Goal: Task Accomplishment & Management: Manage account settings

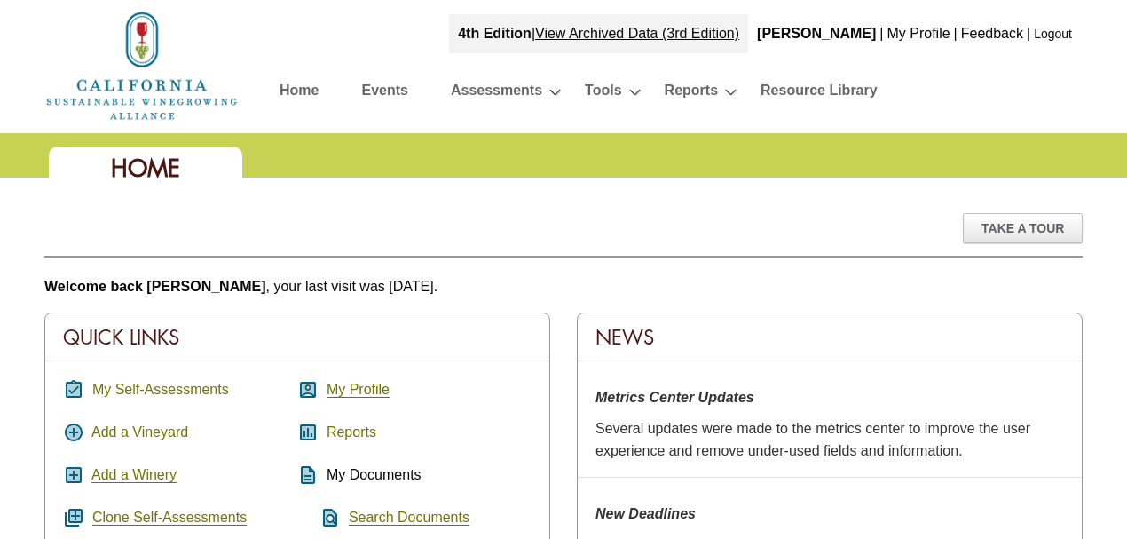
click at [167, 381] on link "My Self-Assessments" at bounding box center [160, 389] width 137 height 16
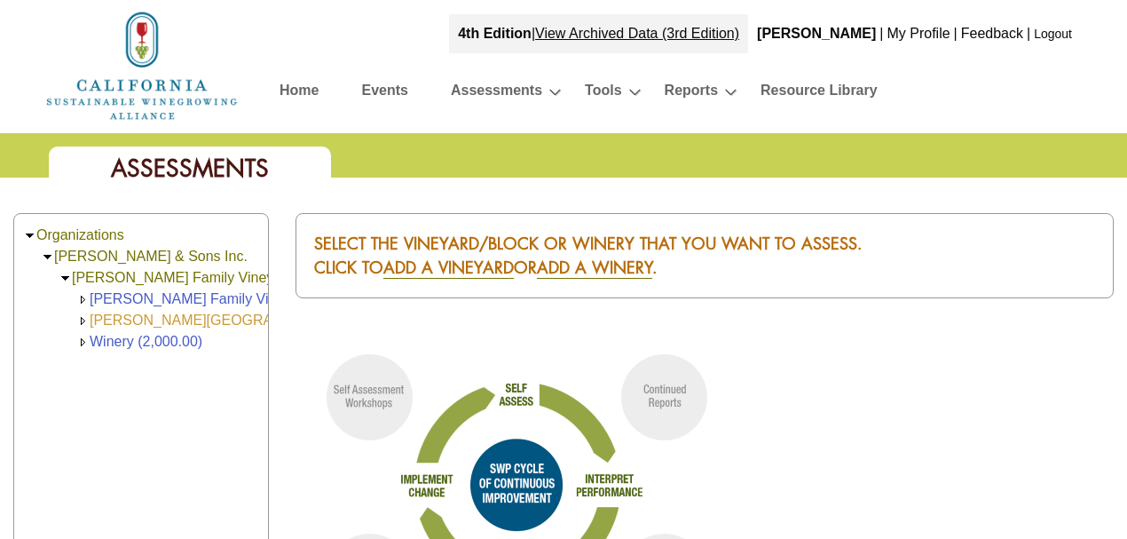
click at [174, 313] on link "[PERSON_NAME][GEOGRAPHIC_DATA] (168.00)" at bounding box center [250, 319] width 321 height 15
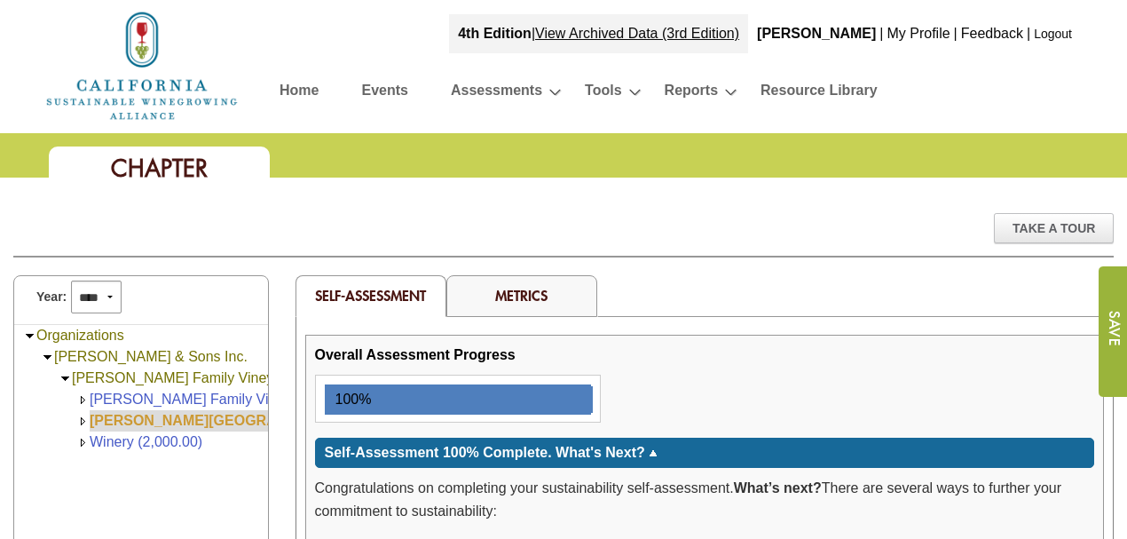
click at [124, 417] on link "[PERSON_NAME][GEOGRAPHIC_DATA] (168.00)" at bounding box center [253, 420] width 327 height 15
click at [517, 293] on link "Metrics" at bounding box center [521, 295] width 52 height 19
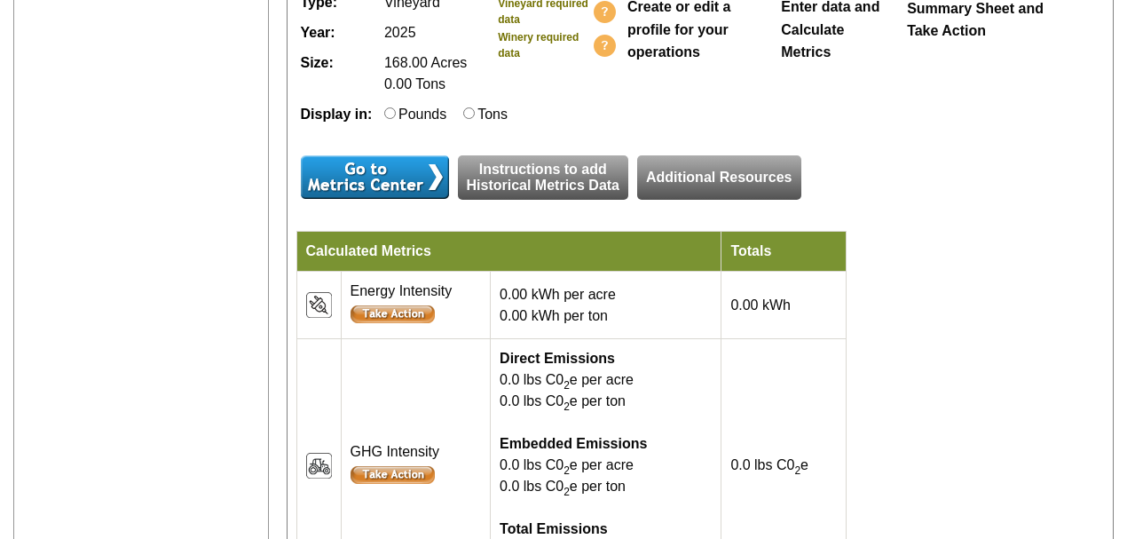
scroll to position [473, 0]
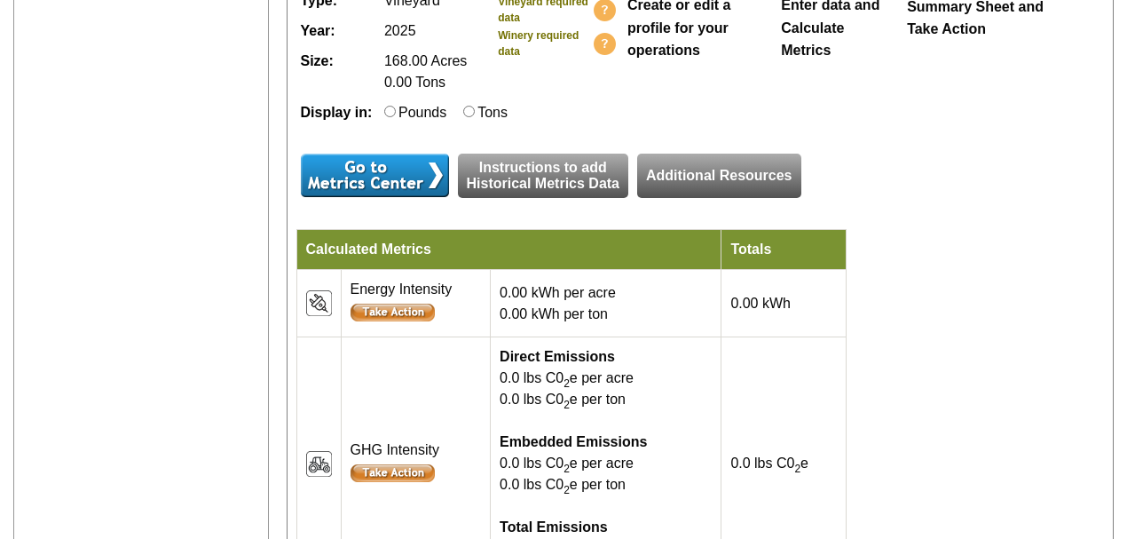
click at [429, 197] on input "image" at bounding box center [375, 174] width 148 height 43
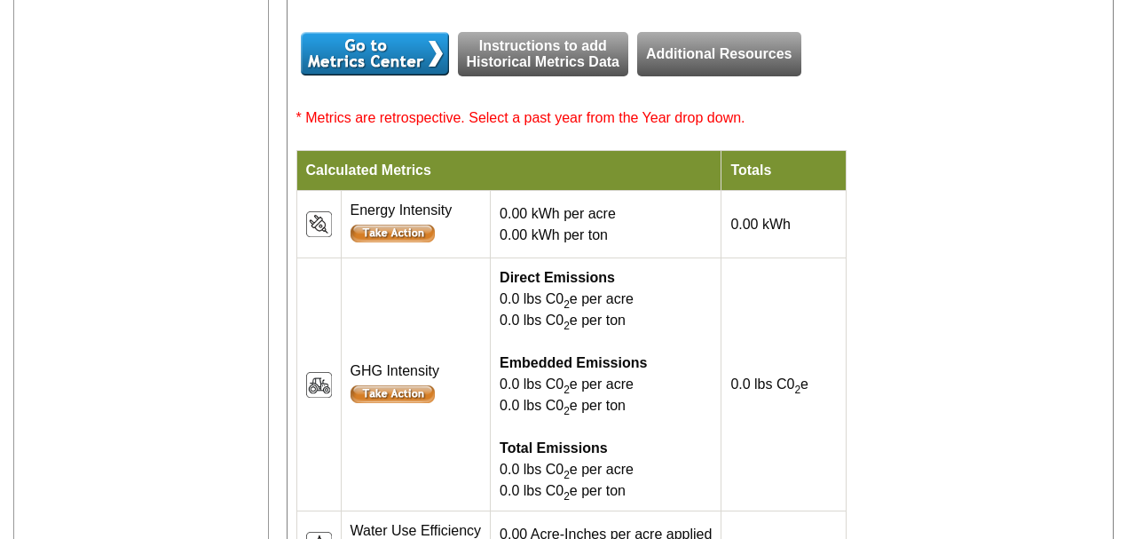
scroll to position [532, 0]
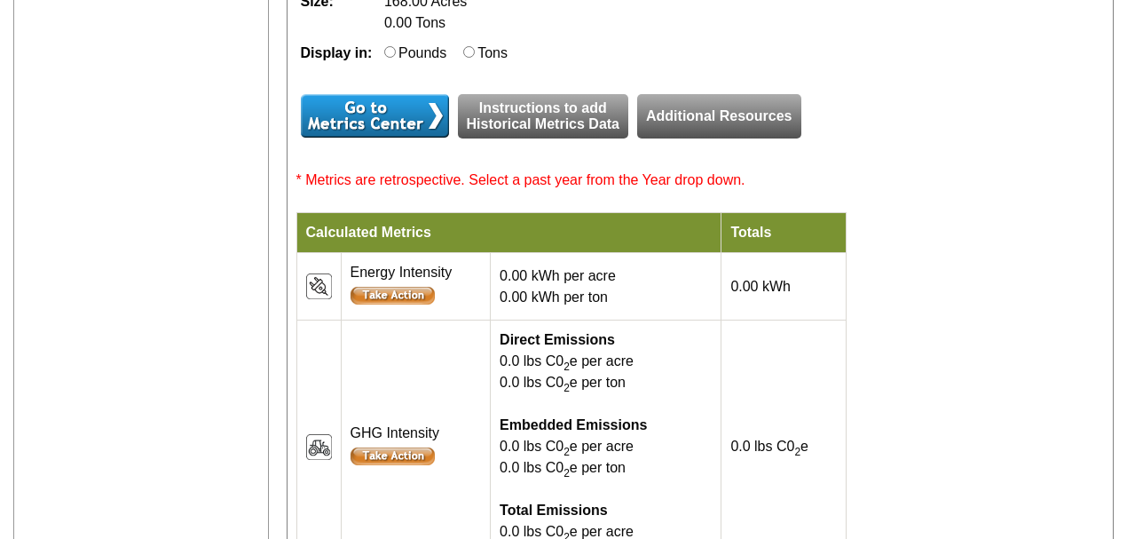
click at [371, 138] on input "image" at bounding box center [375, 115] width 148 height 43
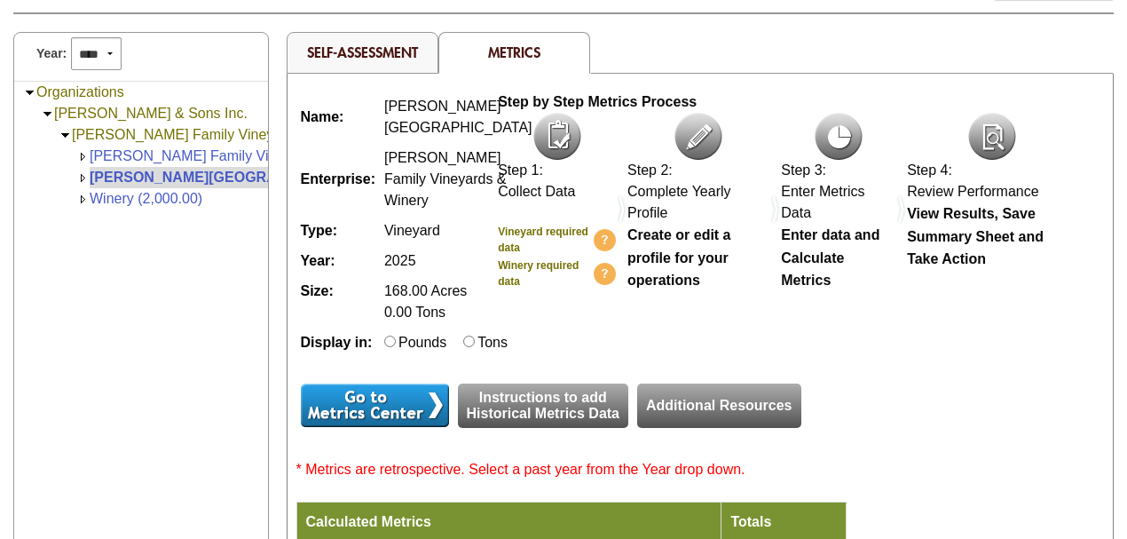
scroll to position [242, 0]
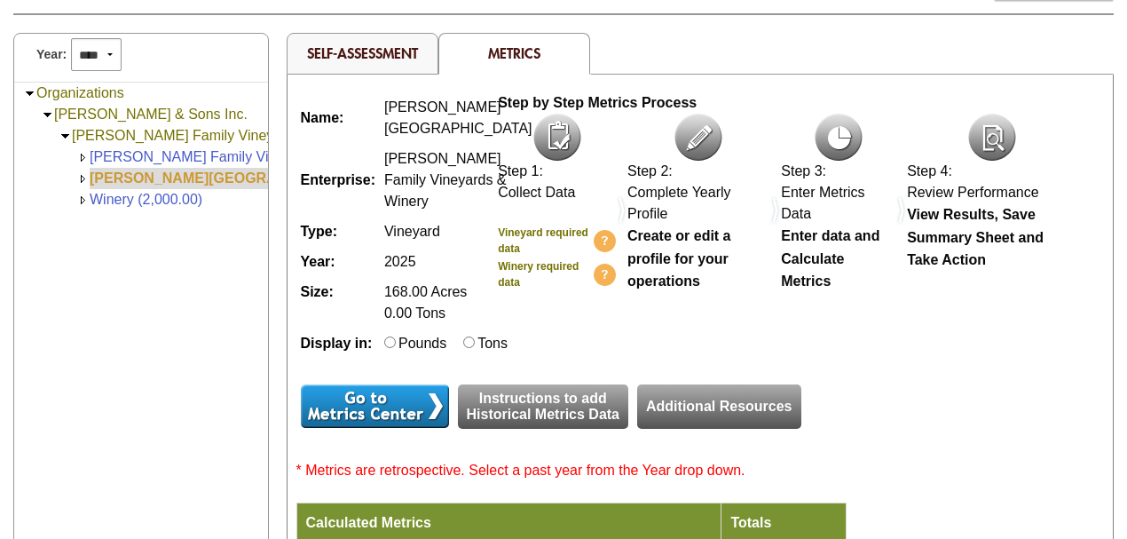
click at [169, 170] on link "[PERSON_NAME][GEOGRAPHIC_DATA] (168.00)" at bounding box center [253, 177] width 327 height 15
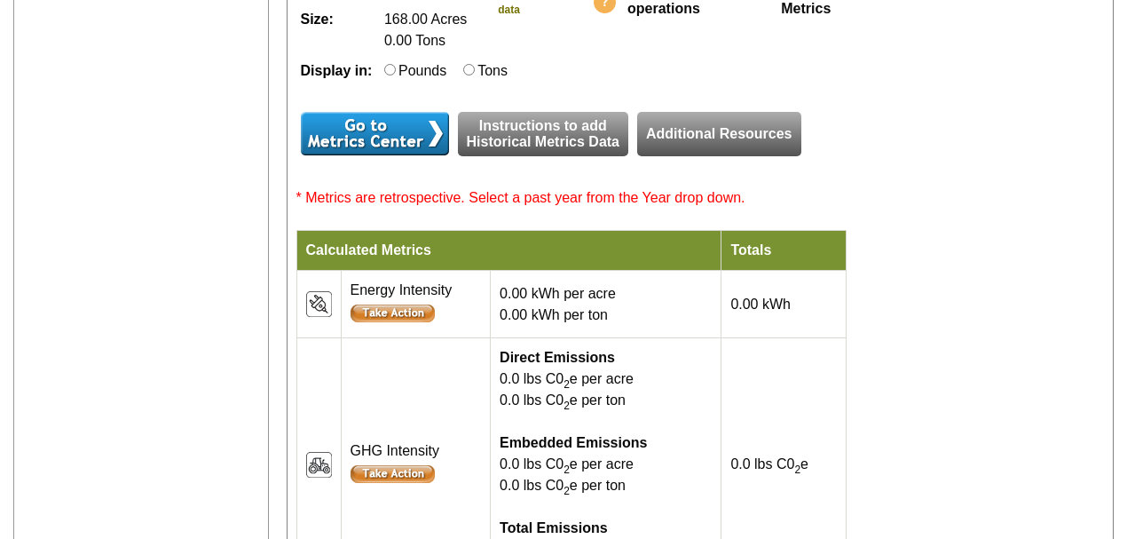
scroll to position [538, 0]
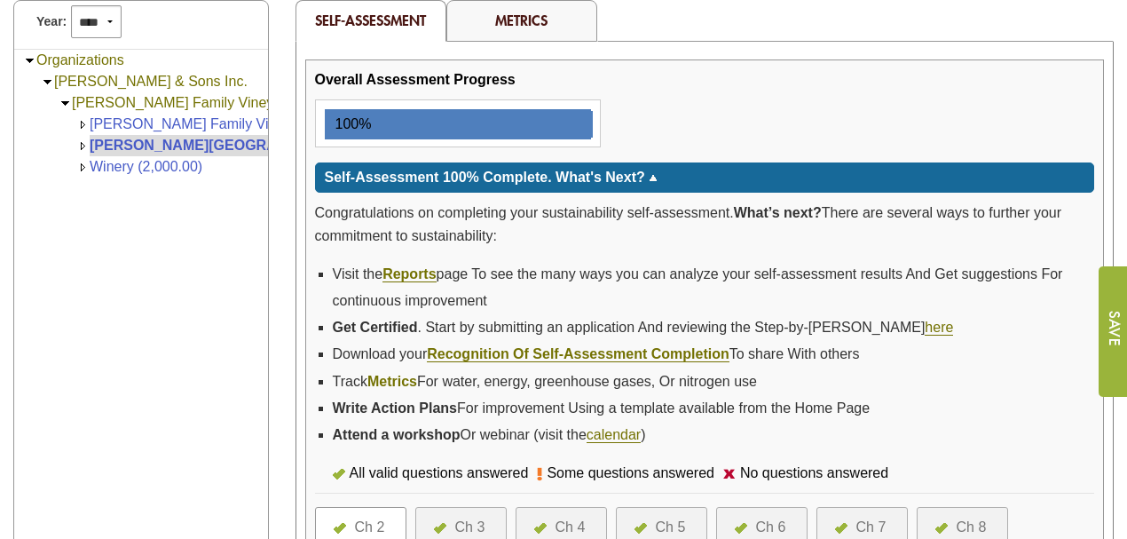
scroll to position [117, 0]
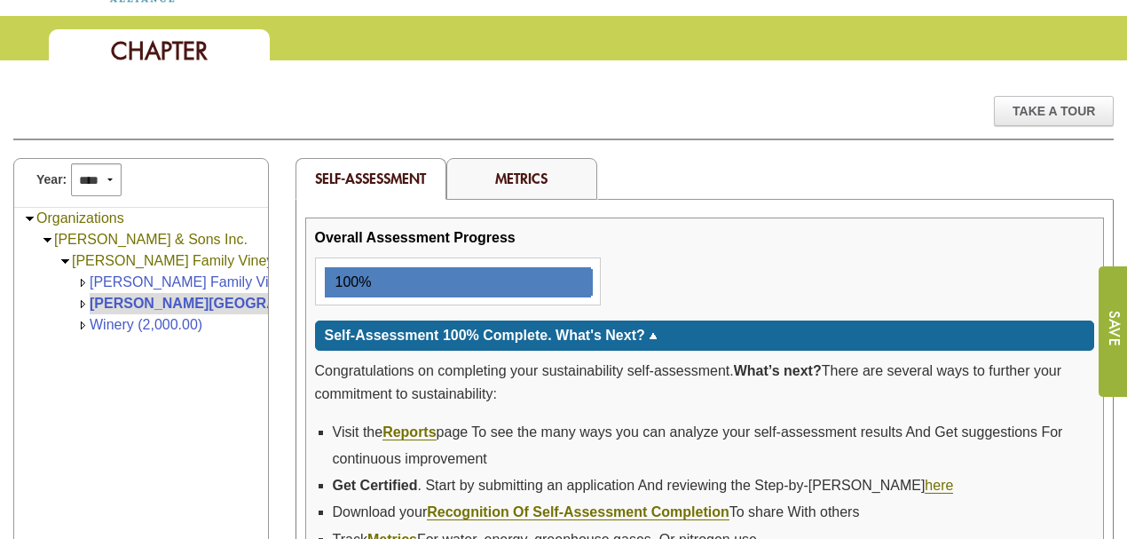
click at [506, 169] on link "Metrics" at bounding box center [521, 178] width 52 height 19
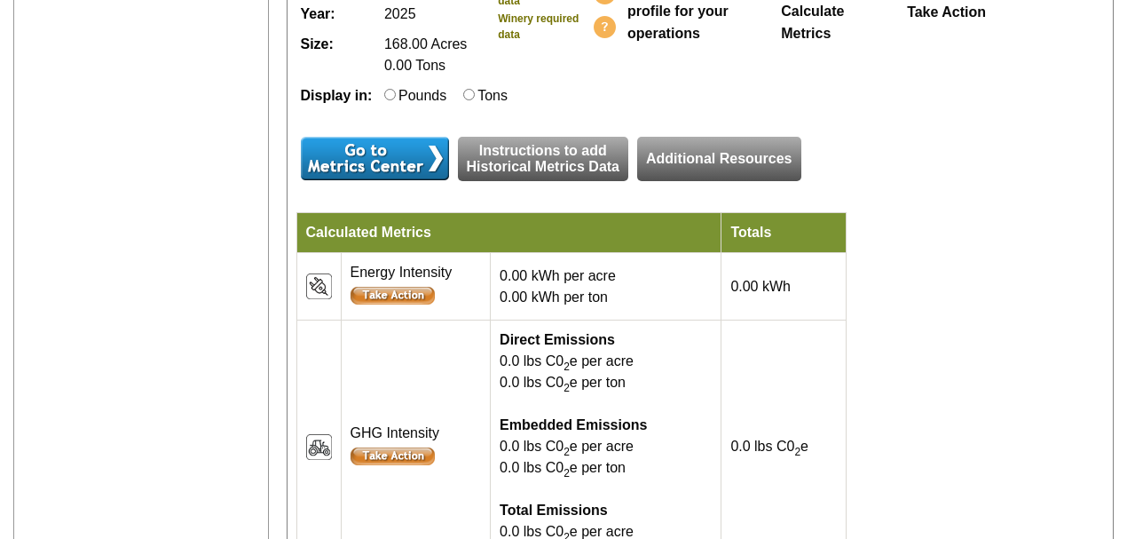
scroll to position [532, 0]
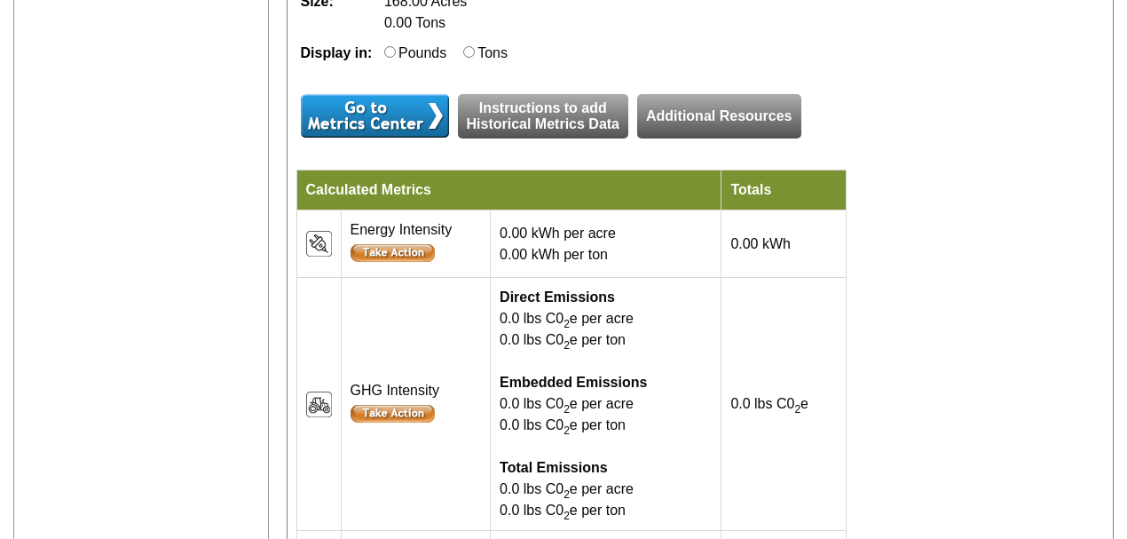
click at [367, 138] on input "image" at bounding box center [375, 115] width 148 height 43
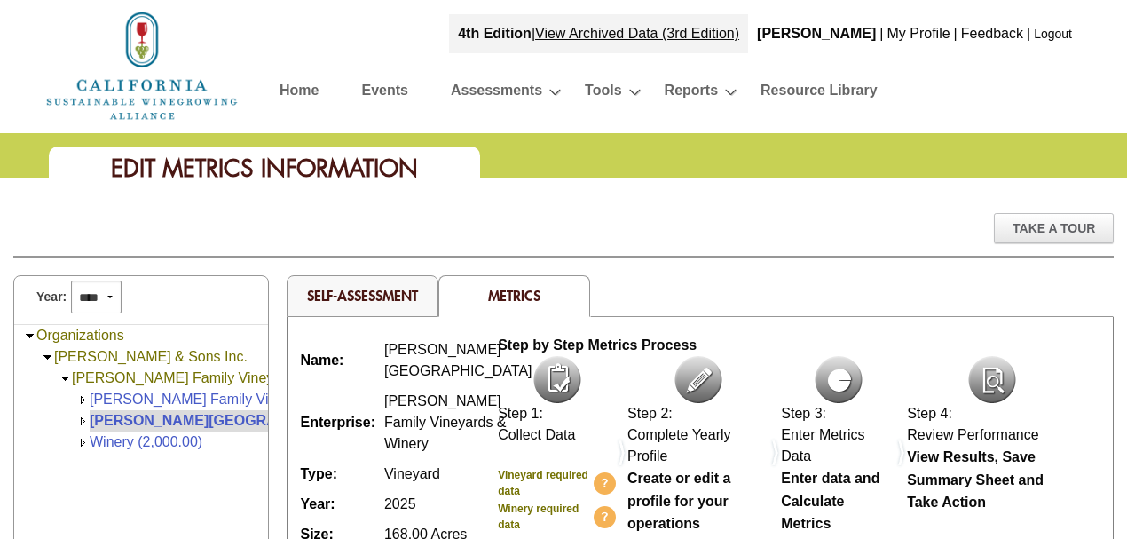
scroll to position [532, 0]
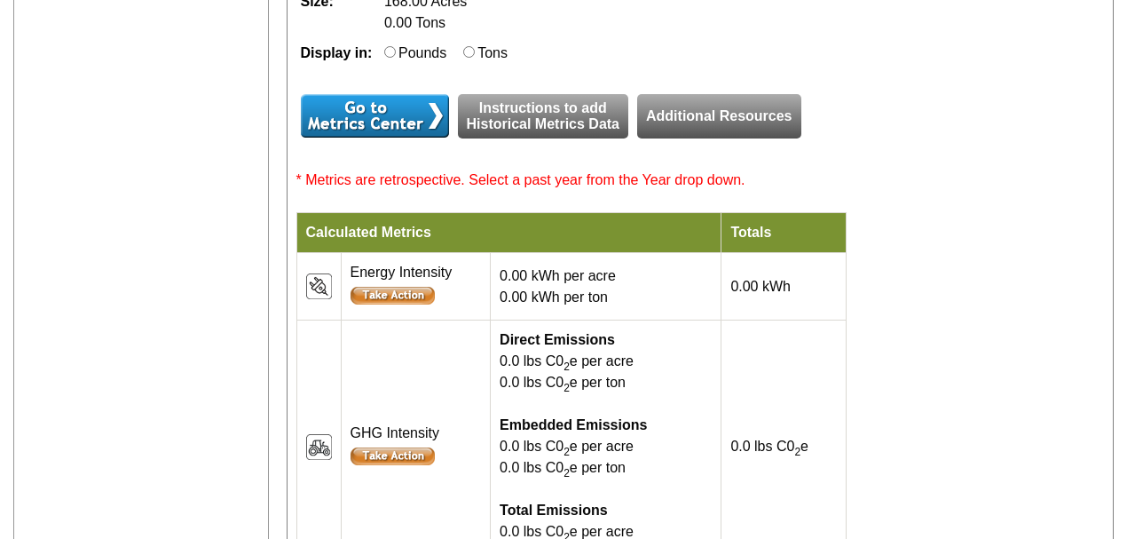
click at [363, 253] on td "Calculated Metrics" at bounding box center [508, 233] width 425 height 40
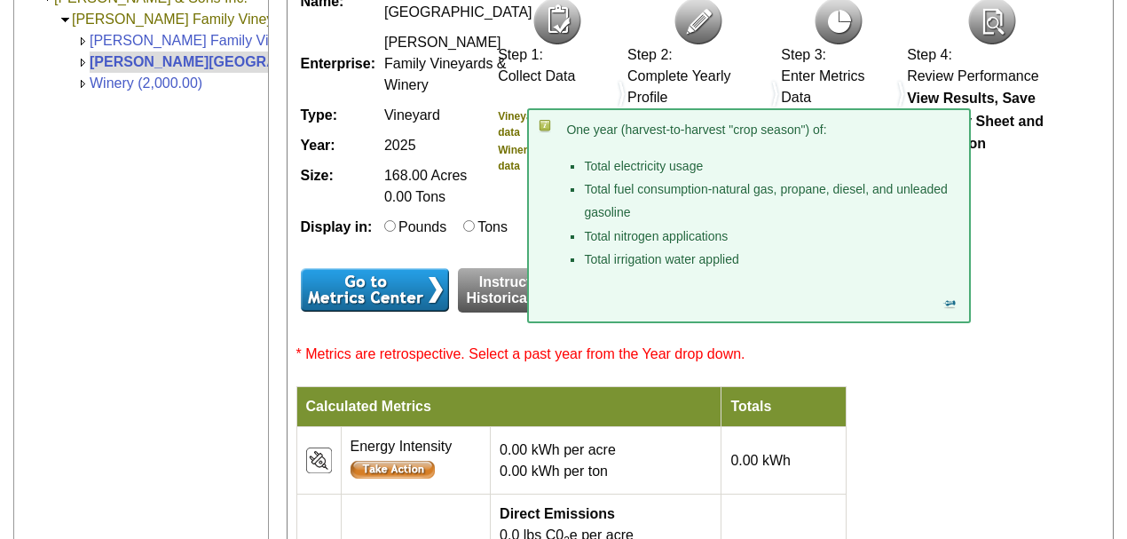
scroll to position [360, 0]
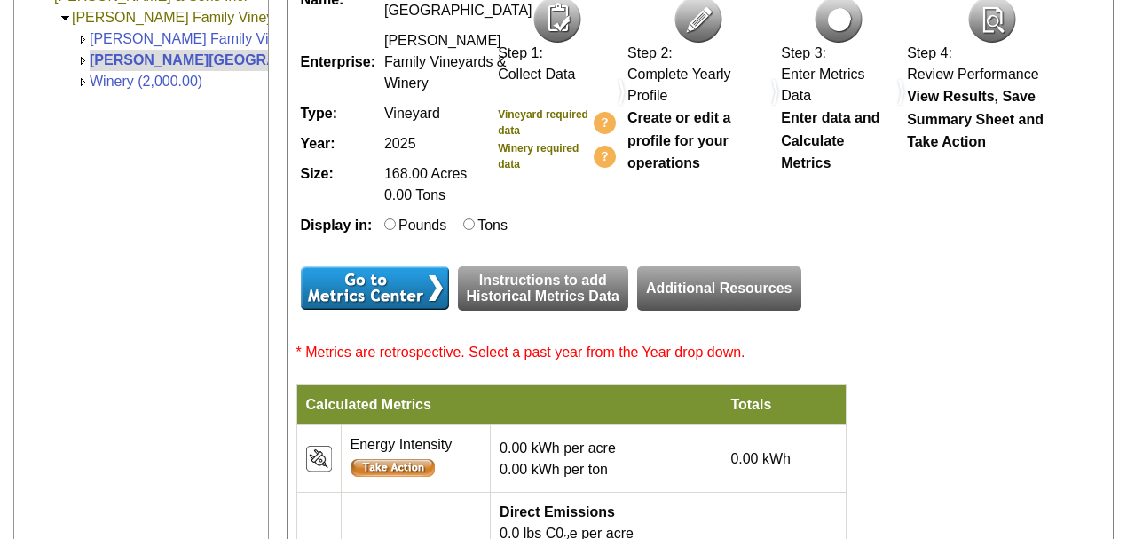
click at [569, 311] on link "Instructions to add Historical Metrics Data" at bounding box center [543, 288] width 171 height 44
click at [680, 311] on link "Additional Resources" at bounding box center [718, 288] width 163 height 44
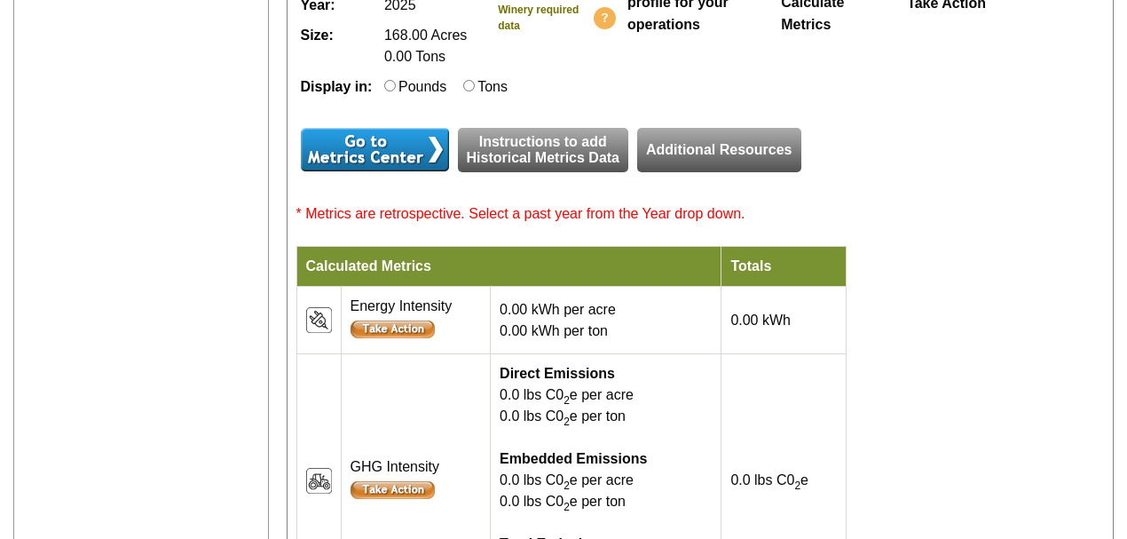
scroll to position [597, 0]
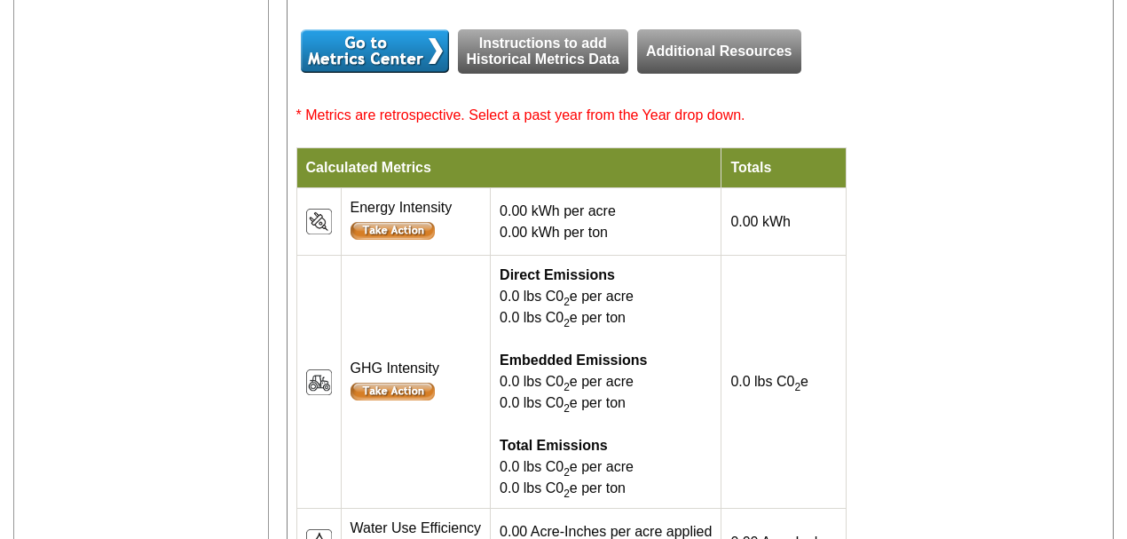
click at [688, 122] on span "* Metrics are retrospective. Select a past year from the Year drop down." at bounding box center [520, 114] width 449 height 15
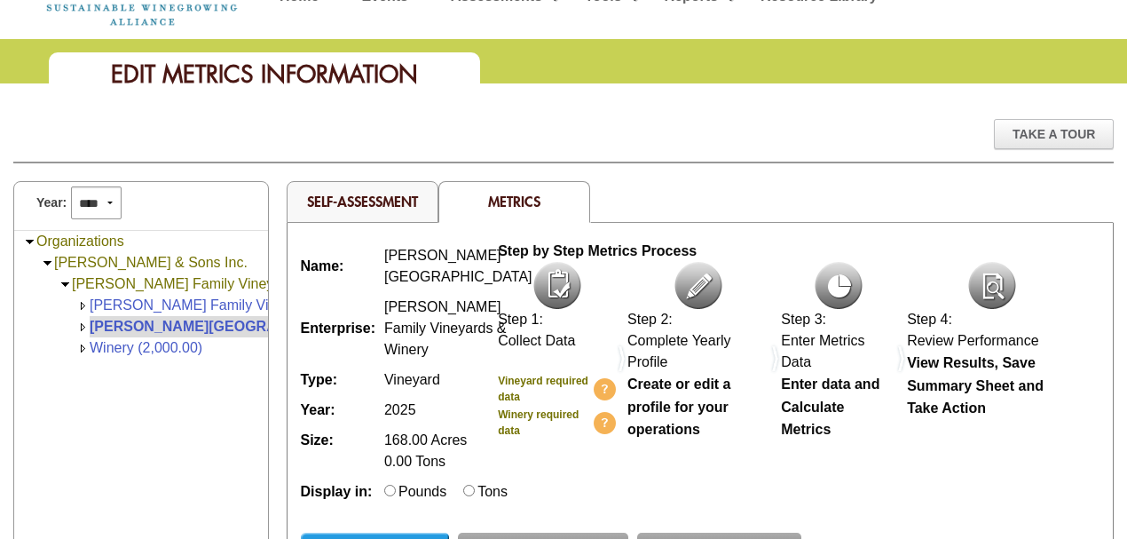
scroll to position [118, 0]
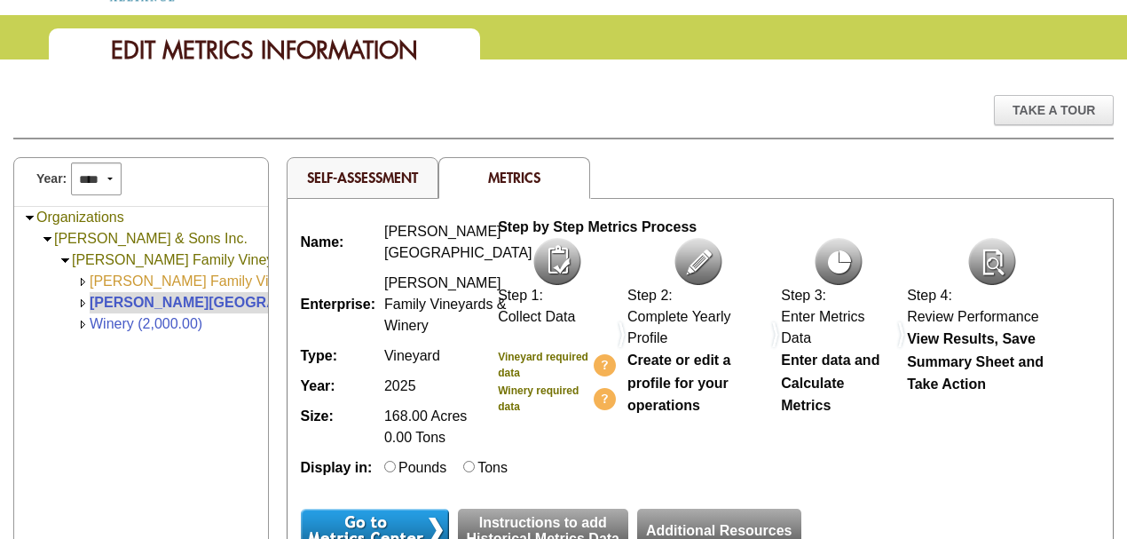
click at [171, 278] on link "[PERSON_NAME] Family Vineyards (1,500.00)" at bounding box center [239, 280] width 298 height 15
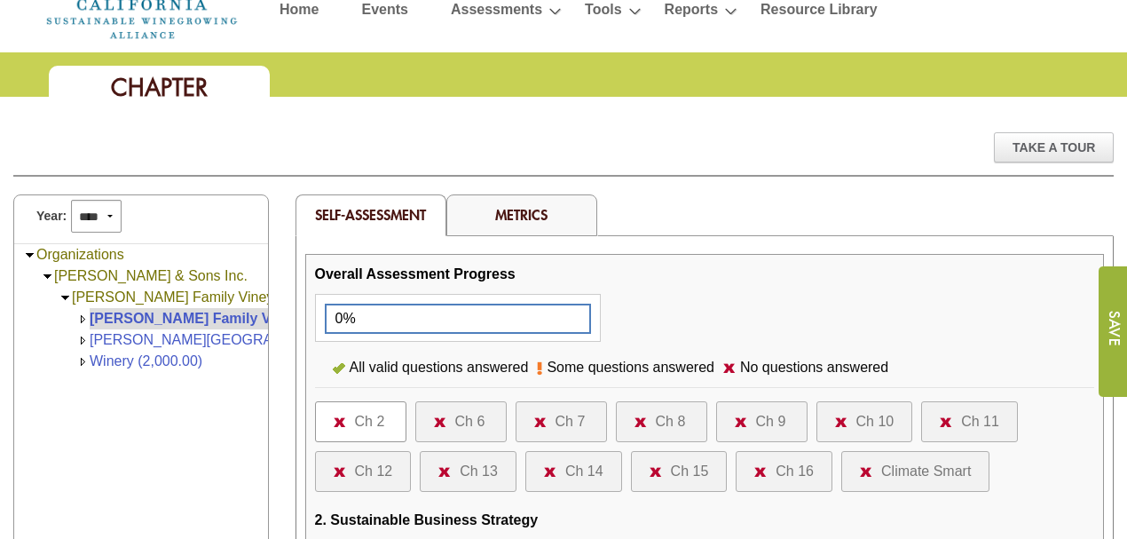
scroll to position [118, 0]
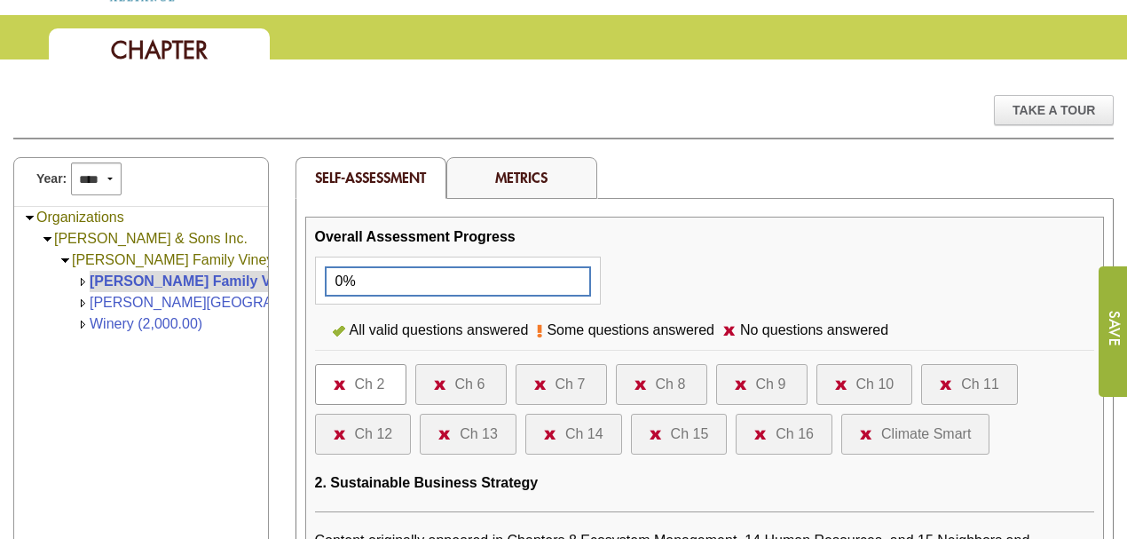
click at [504, 171] on link "Metrics" at bounding box center [521, 177] width 52 height 19
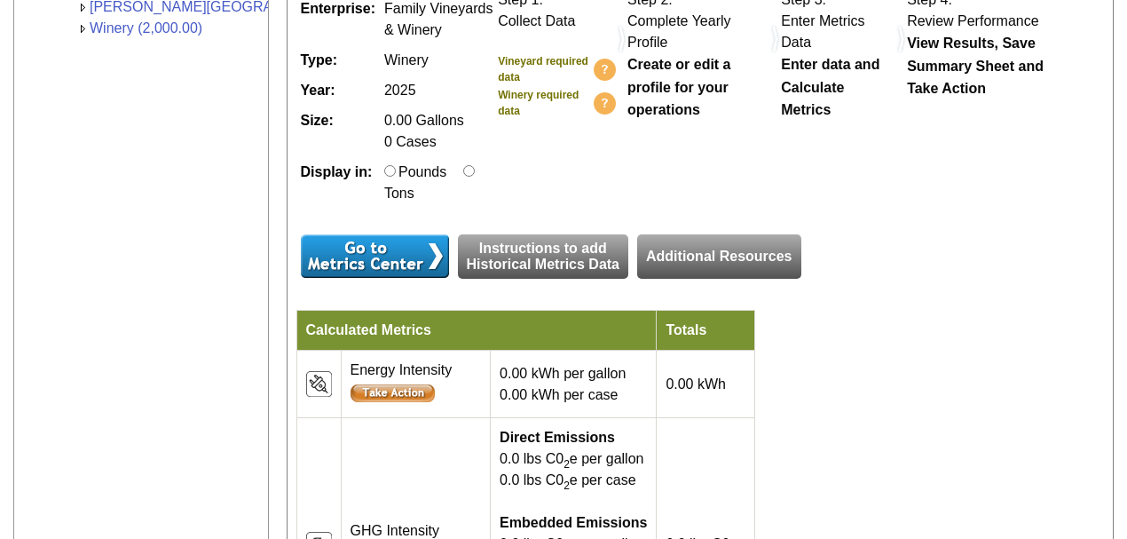
scroll to position [59, 0]
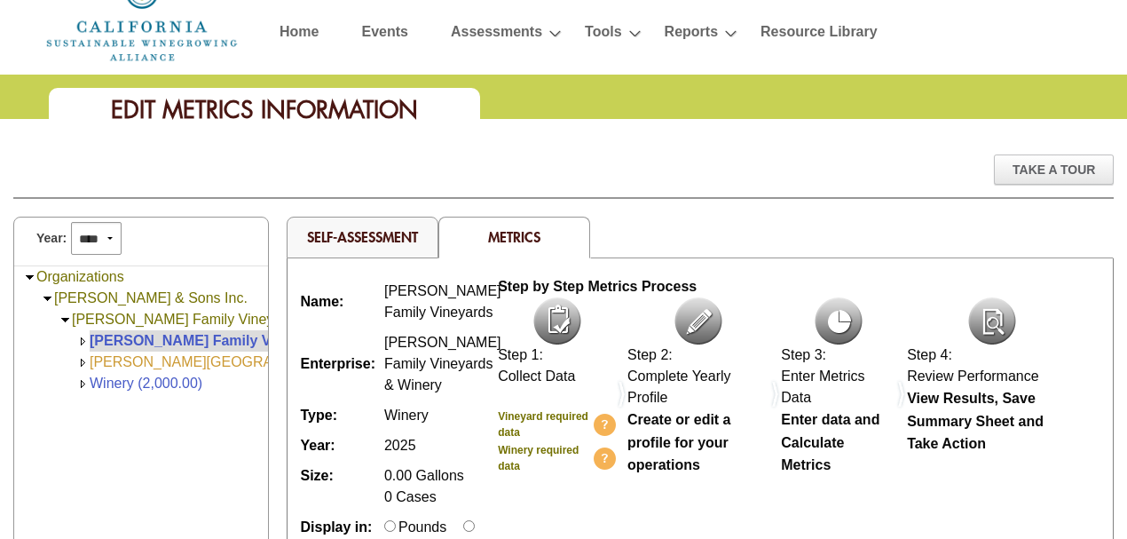
click at [156, 358] on link "[PERSON_NAME][GEOGRAPHIC_DATA] (168.00)" at bounding box center [250, 361] width 321 height 15
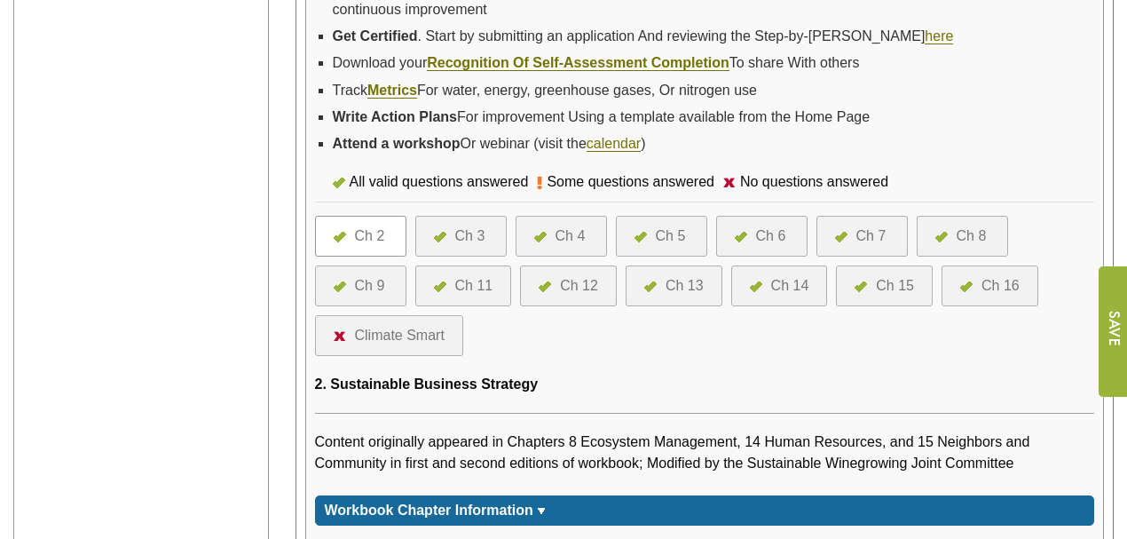
scroll to position [591, 0]
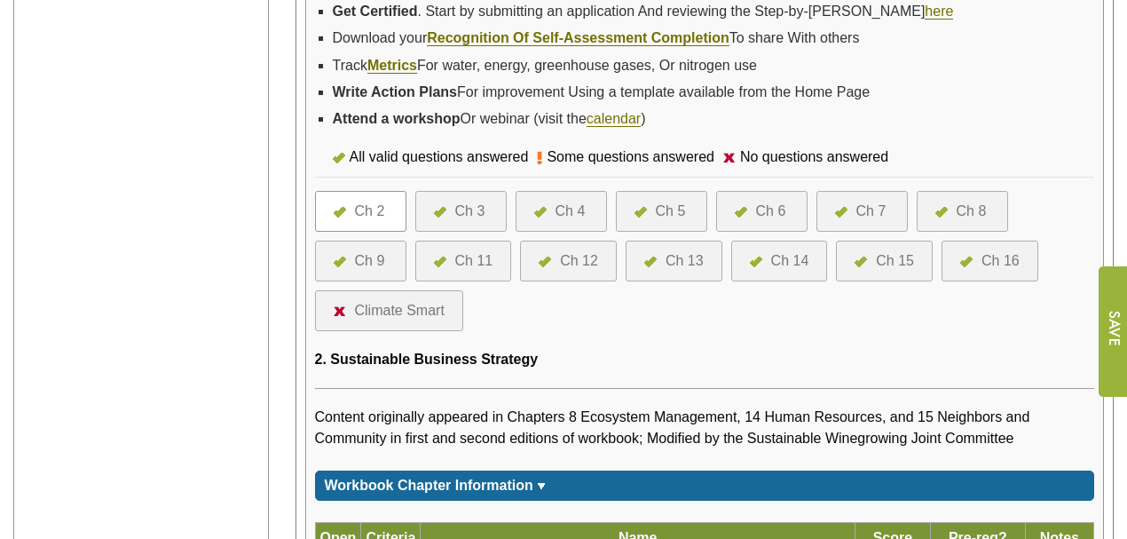
click at [378, 305] on div "Climate Smart" at bounding box center [400, 310] width 90 height 21
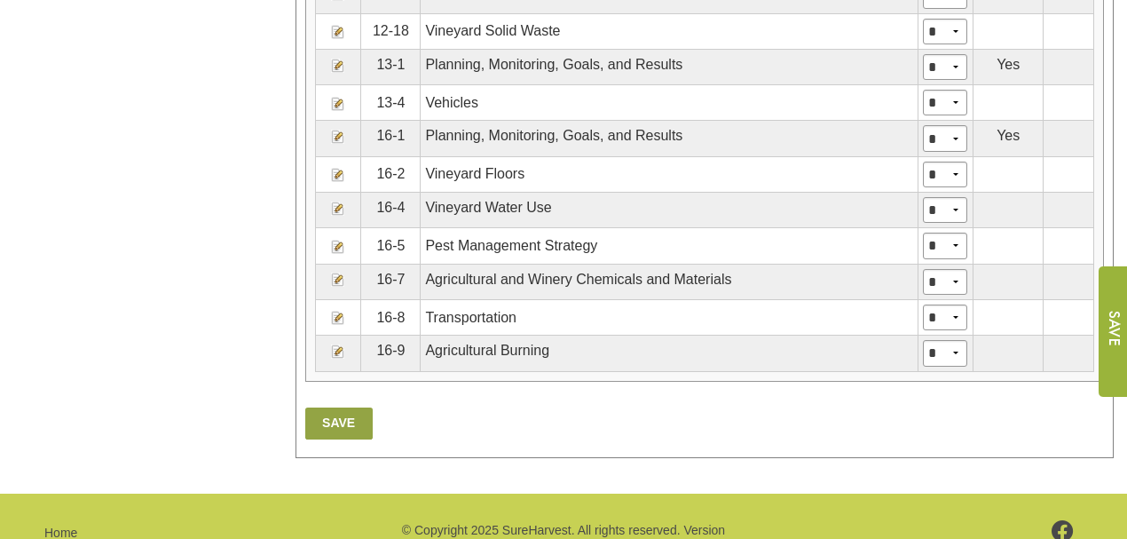
scroll to position [2362, 0]
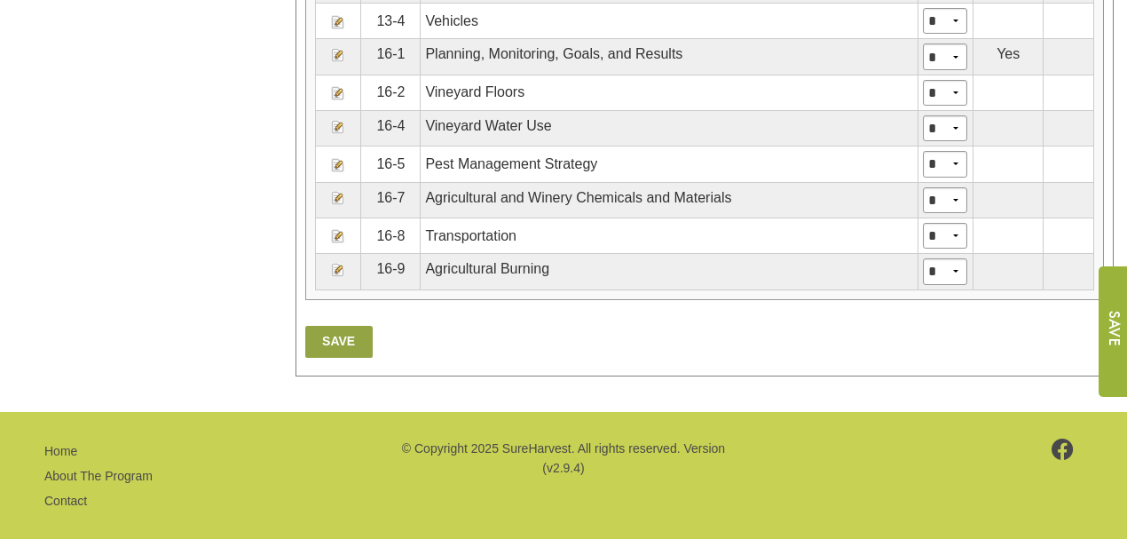
click at [340, 326] on link "Save" at bounding box center [338, 342] width 67 height 32
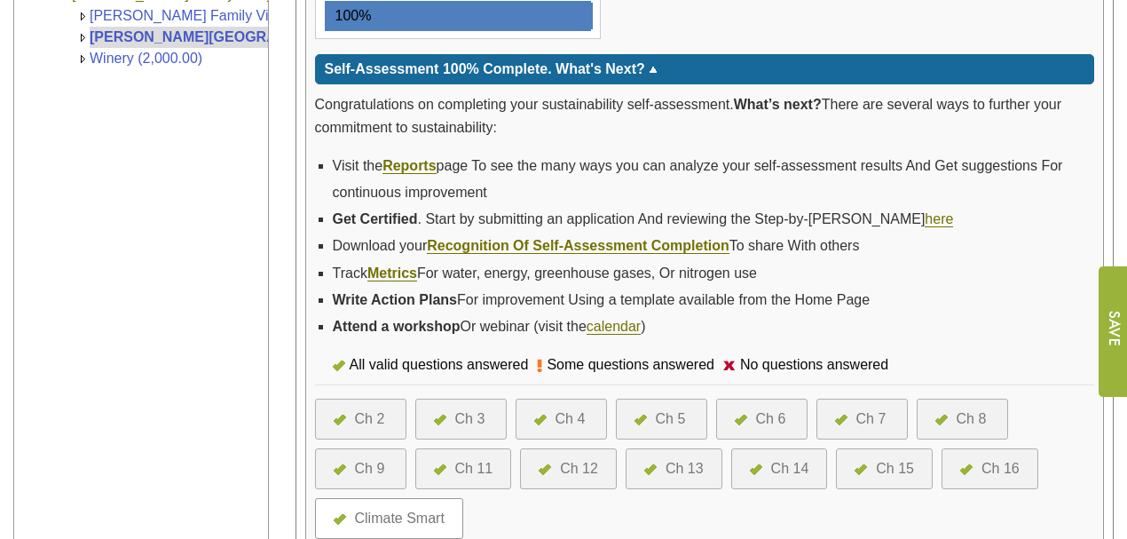
scroll to position [355, 0]
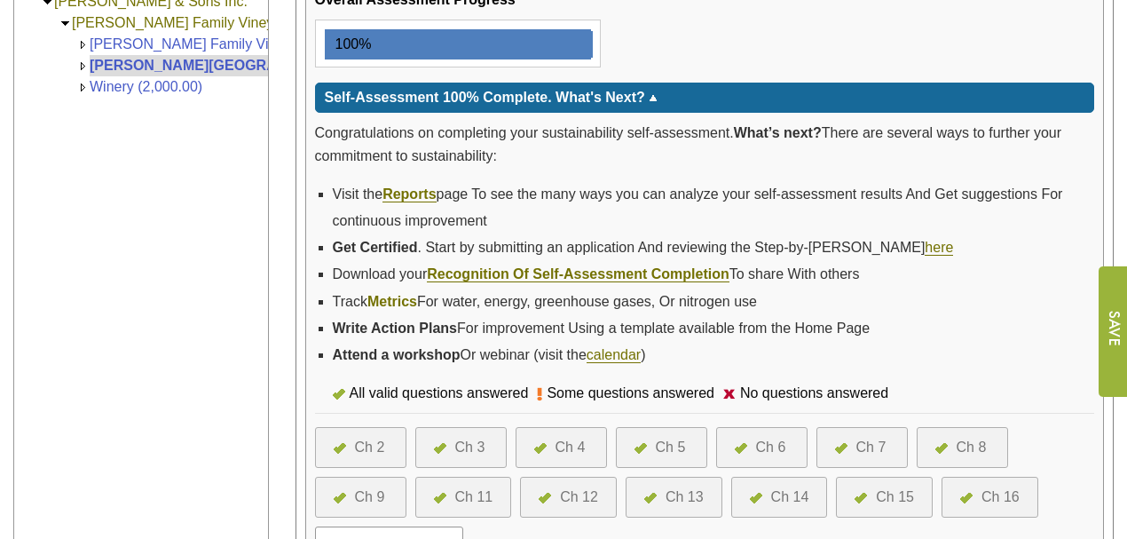
click at [390, 294] on link "Metrics" at bounding box center [392, 302] width 50 height 16
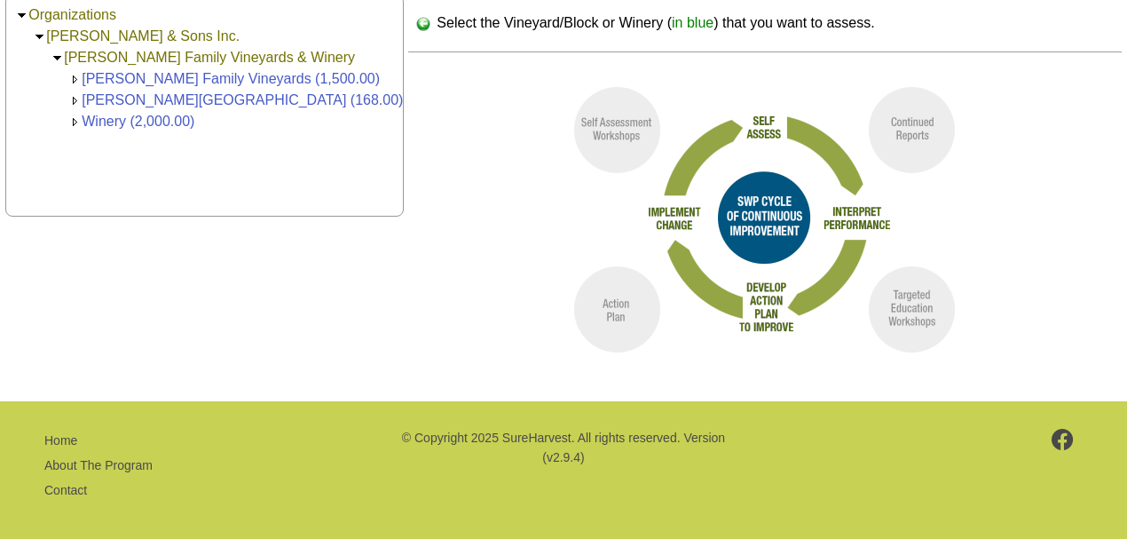
scroll to position [227, 0]
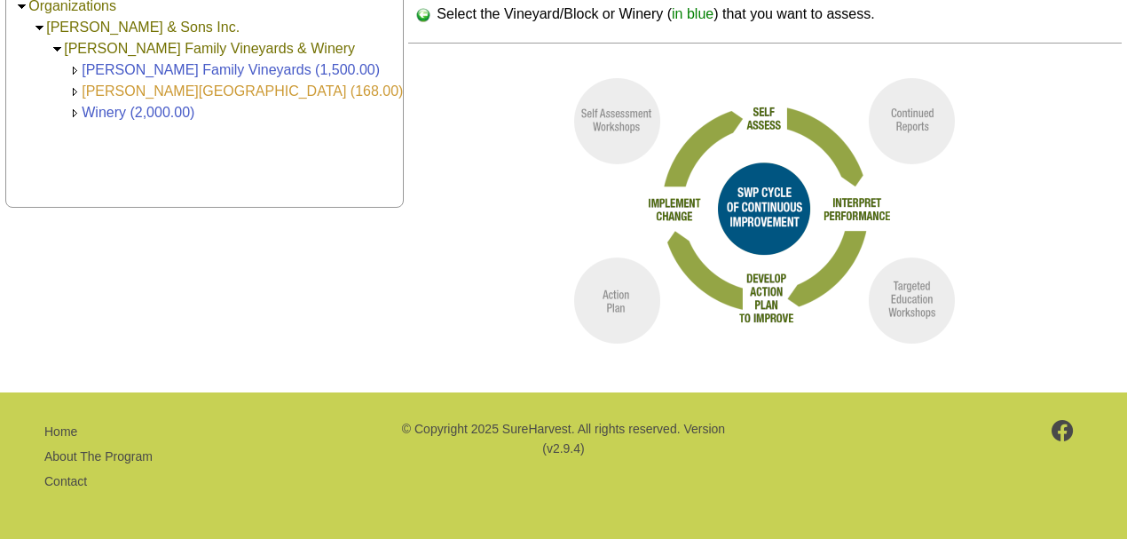
click at [138, 86] on link "[PERSON_NAME][GEOGRAPHIC_DATA] (168.00)" at bounding box center [242, 90] width 321 height 15
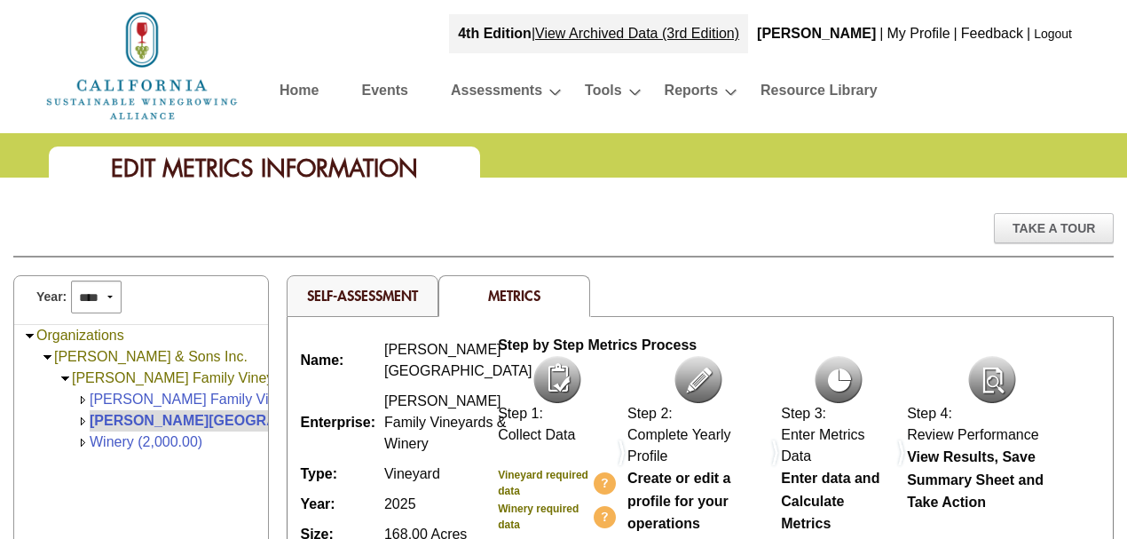
scroll to position [59, 0]
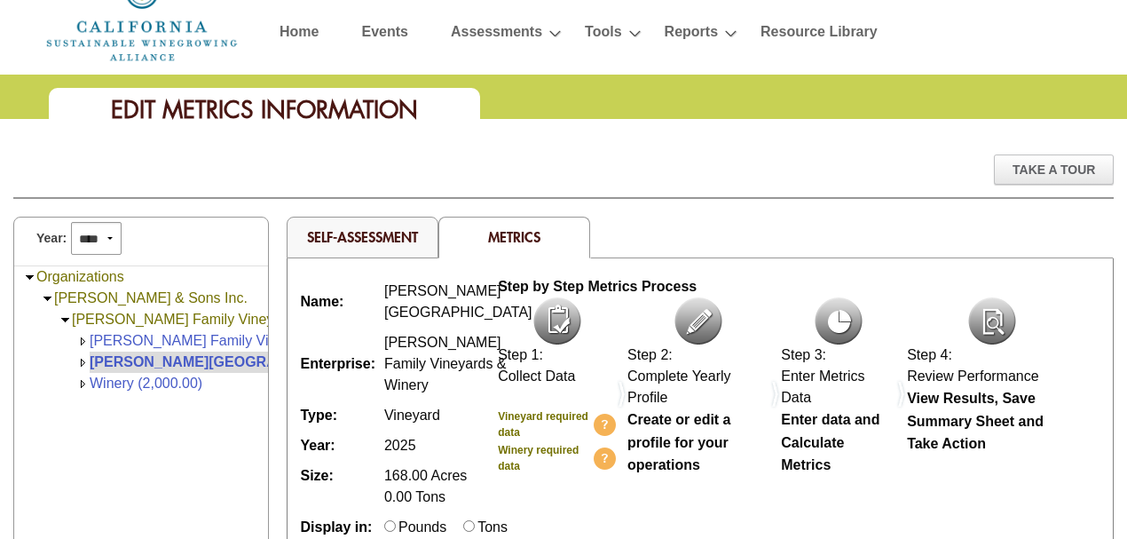
click at [554, 315] on img at bounding box center [557, 320] width 48 height 47
click at [699, 325] on img at bounding box center [698, 320] width 48 height 47
click at [837, 321] on img at bounding box center [838, 320] width 48 height 47
click at [998, 325] on img at bounding box center [992, 320] width 48 height 47
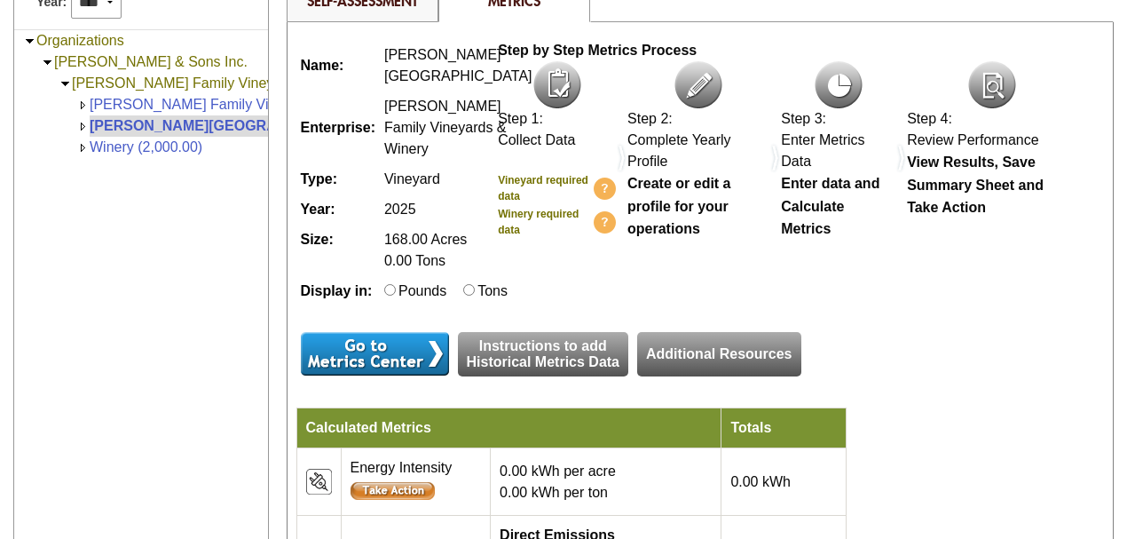
scroll to position [295, 0]
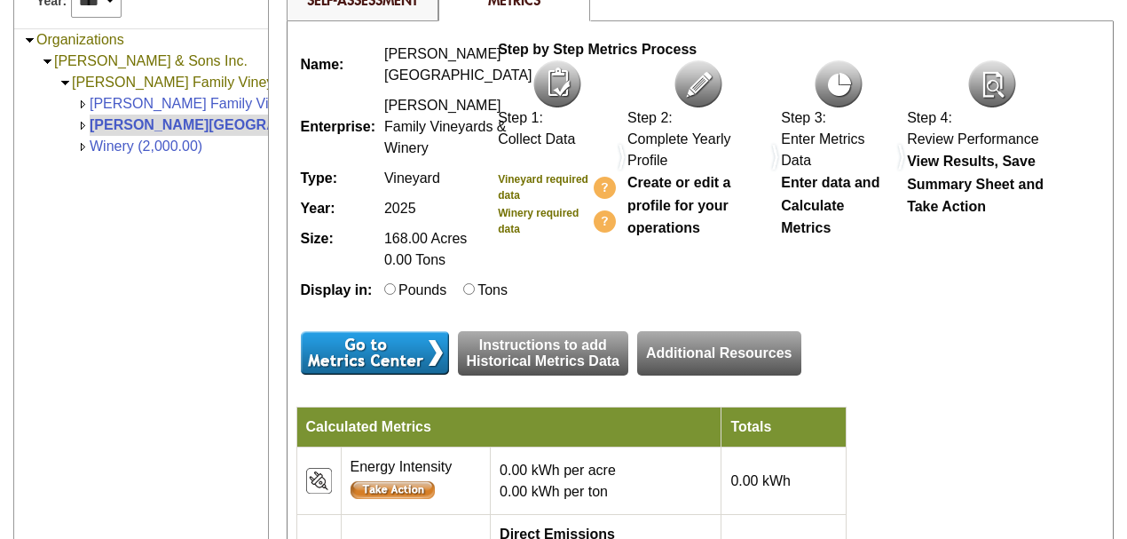
click at [89, 35] on link "Organizations" at bounding box center [80, 39] width 88 height 15
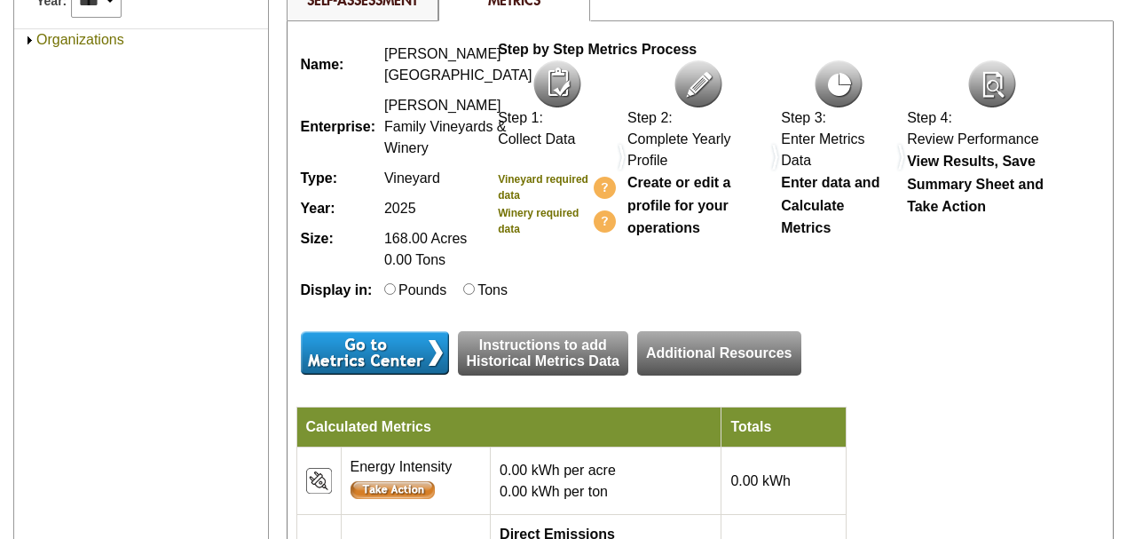
click at [108, 36] on link "Organizations" at bounding box center [80, 39] width 88 height 15
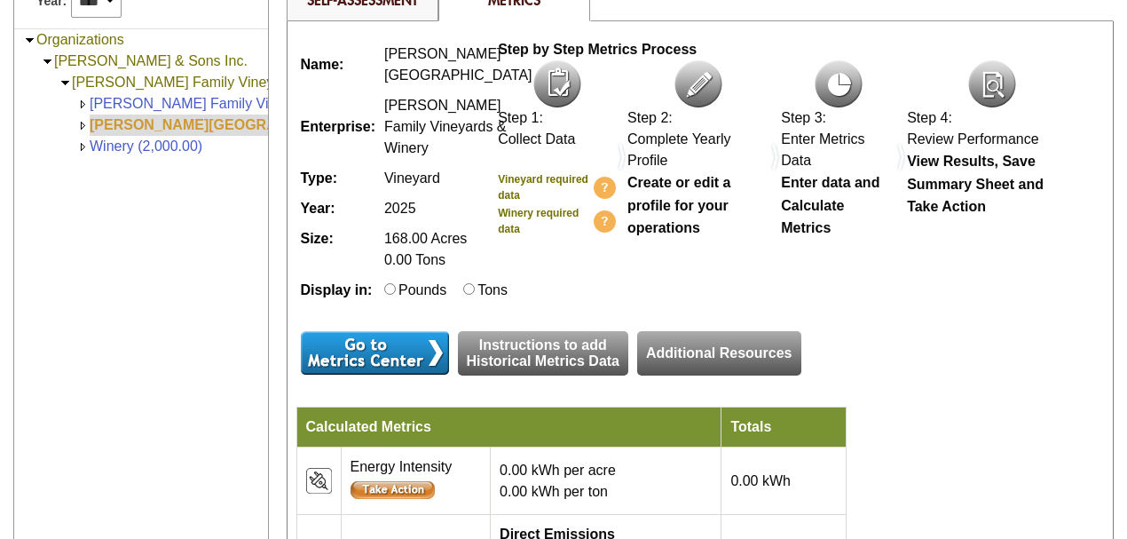
click at [160, 121] on link "[PERSON_NAME][GEOGRAPHIC_DATA] (168.00)" at bounding box center [253, 124] width 327 height 15
click at [377, 374] on input "image" at bounding box center [375, 352] width 148 height 43
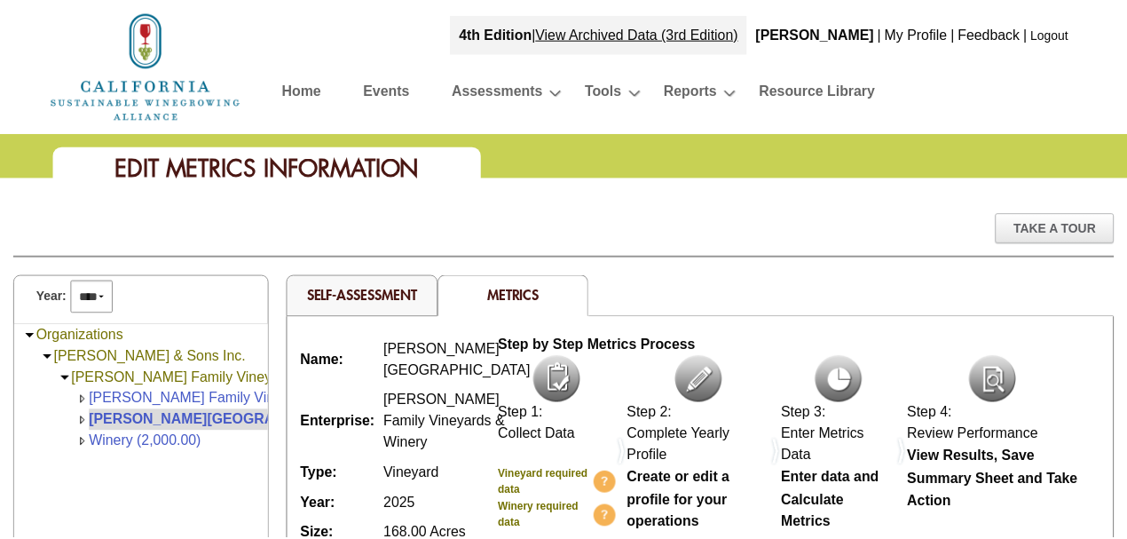
scroll to position [295, 0]
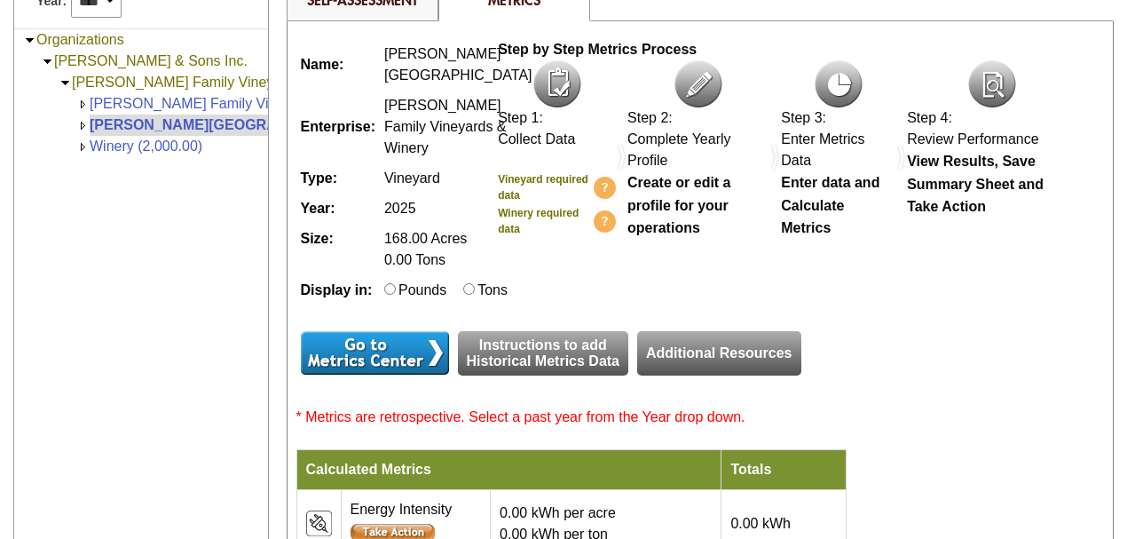
click at [350, 374] on input "image" at bounding box center [375, 352] width 148 height 43
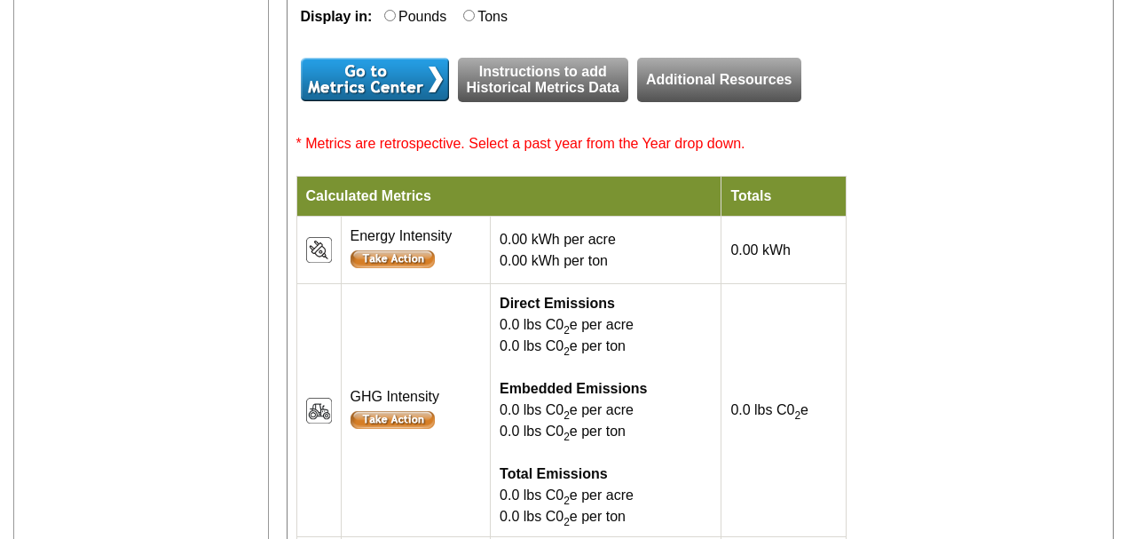
scroll to position [591, 0]
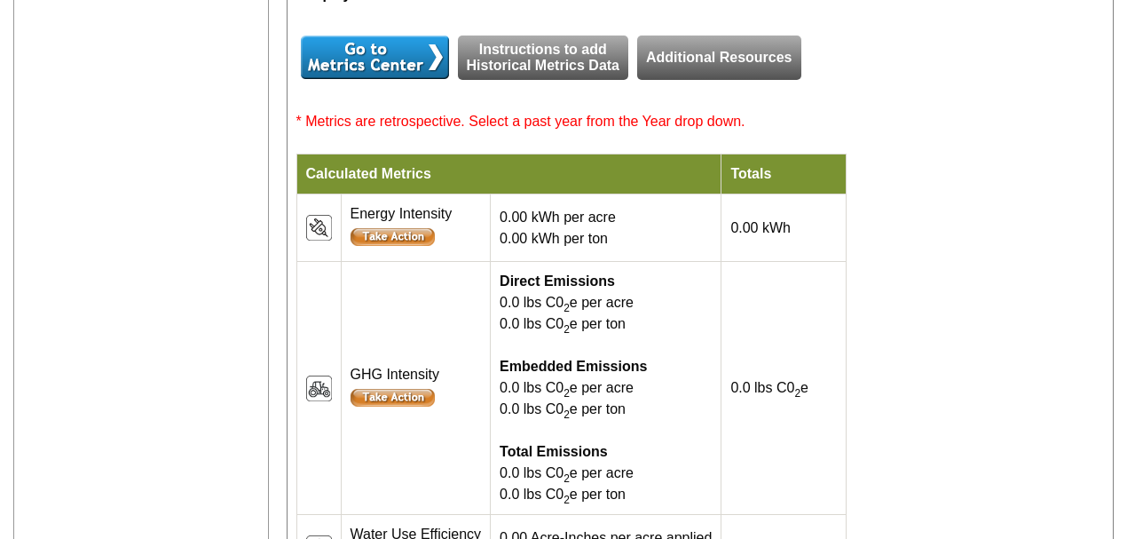
click at [404, 194] on td "Calculated Metrics" at bounding box center [508, 174] width 425 height 40
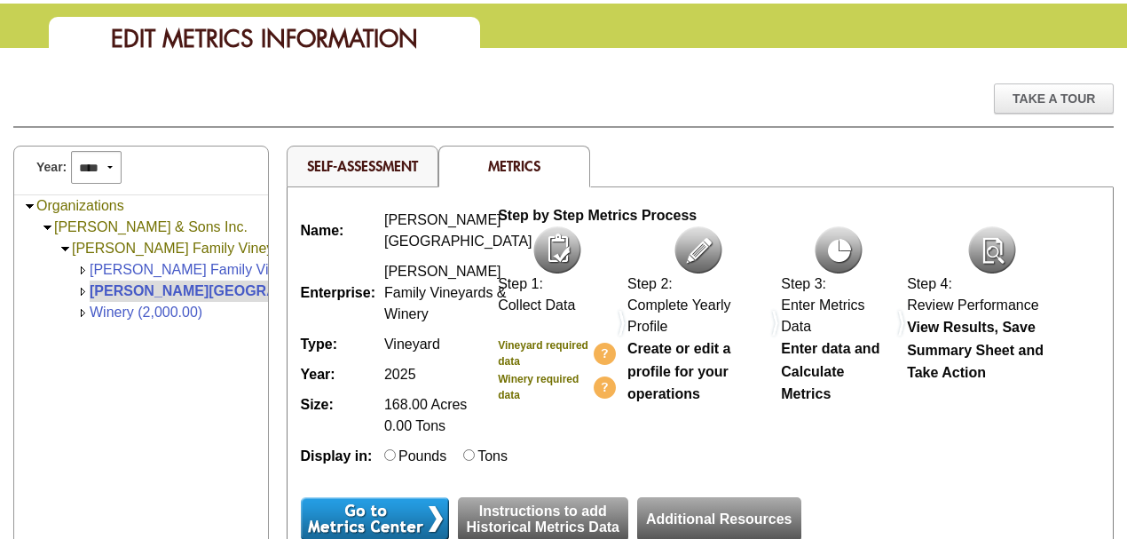
scroll to position [118, 0]
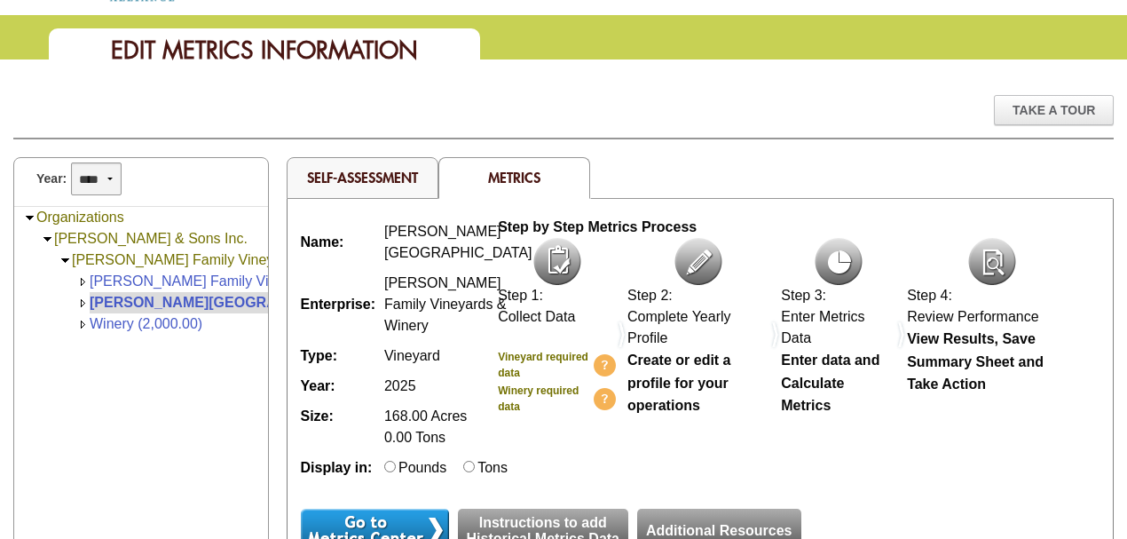
click at [111, 177] on select "**** **** **** **** **** **** **** **** **** **** **** **** **** **** **** ****…" at bounding box center [96, 178] width 51 height 33
select select "****"
click at [71, 162] on select "**** **** **** **** **** **** **** **** **** **** **** **** **** **** **** ****…" at bounding box center [96, 178] width 51 height 33
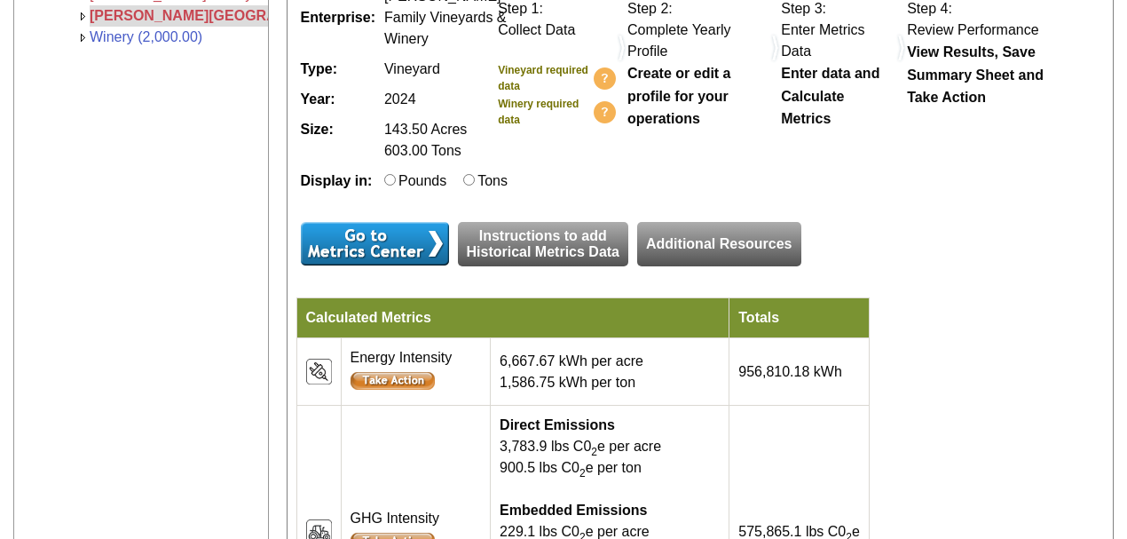
scroll to position [413, 0]
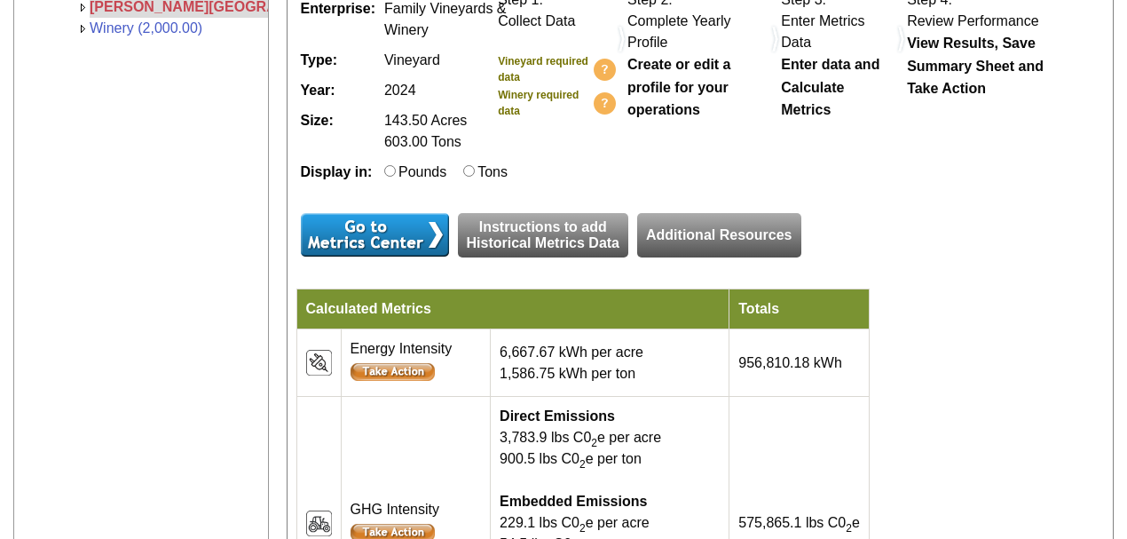
click at [399, 256] on input "image" at bounding box center [375, 234] width 148 height 43
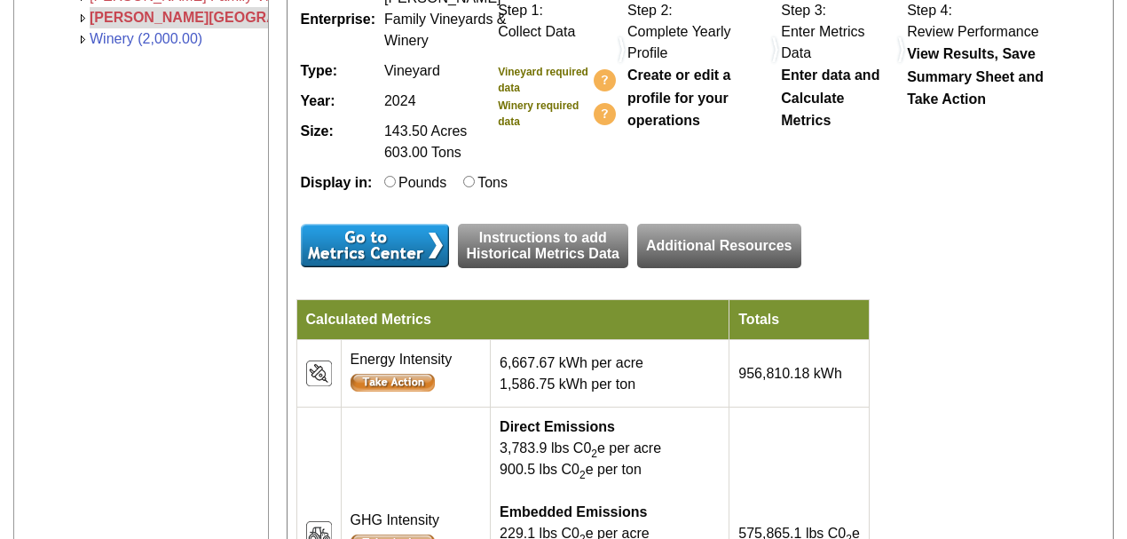
scroll to position [495, 0]
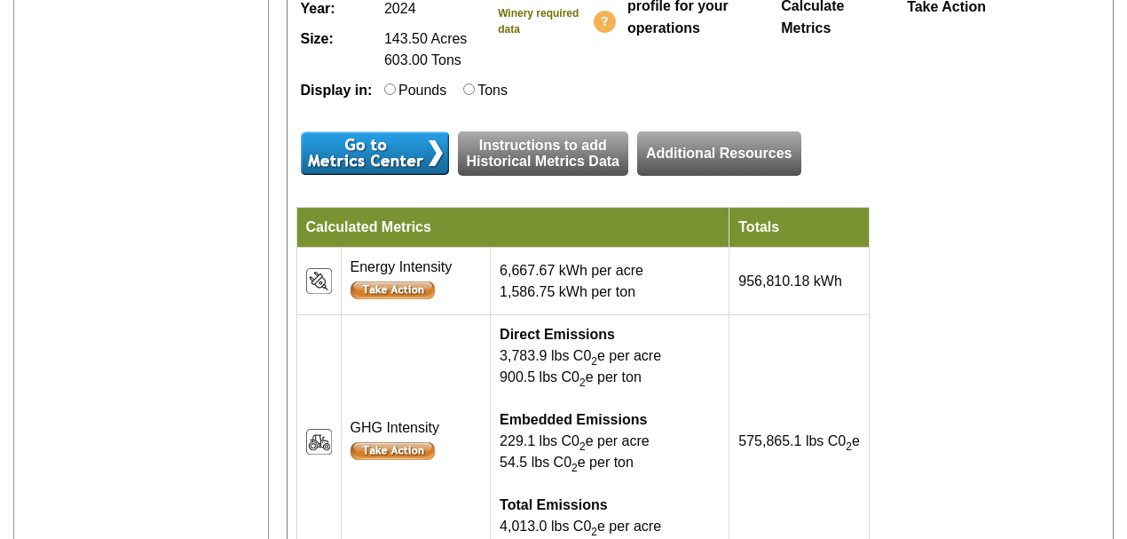
click at [430, 175] on input "image" at bounding box center [375, 152] width 148 height 43
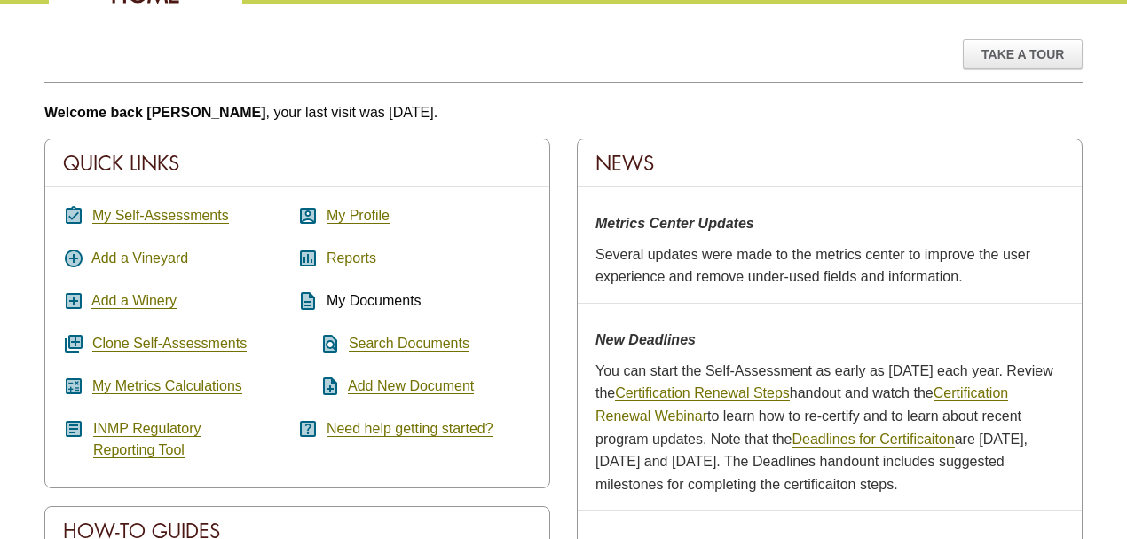
scroll to position [177, 0]
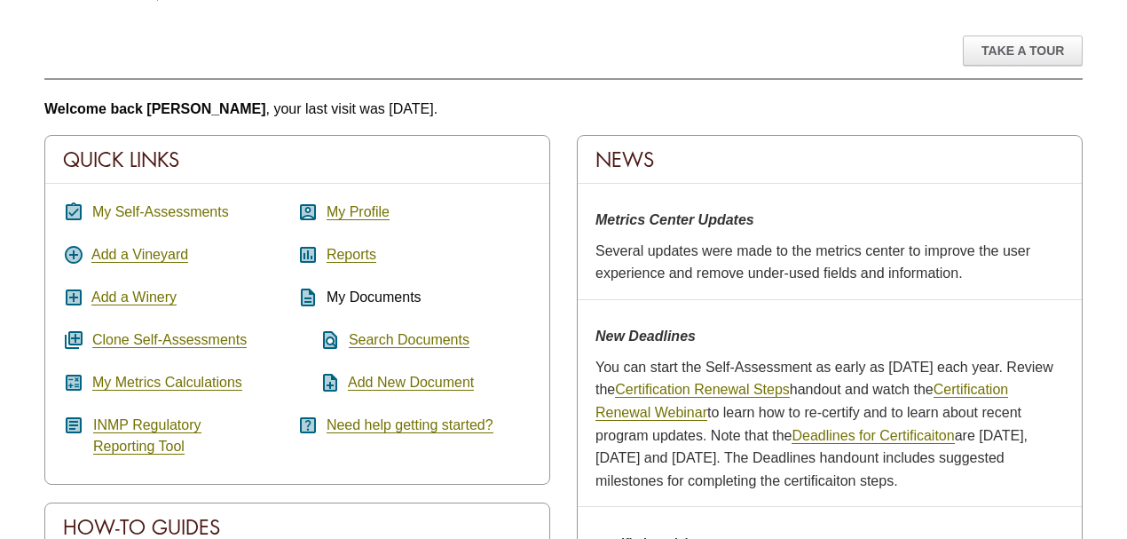
click at [177, 208] on link "My Self-Assessments" at bounding box center [160, 212] width 137 height 16
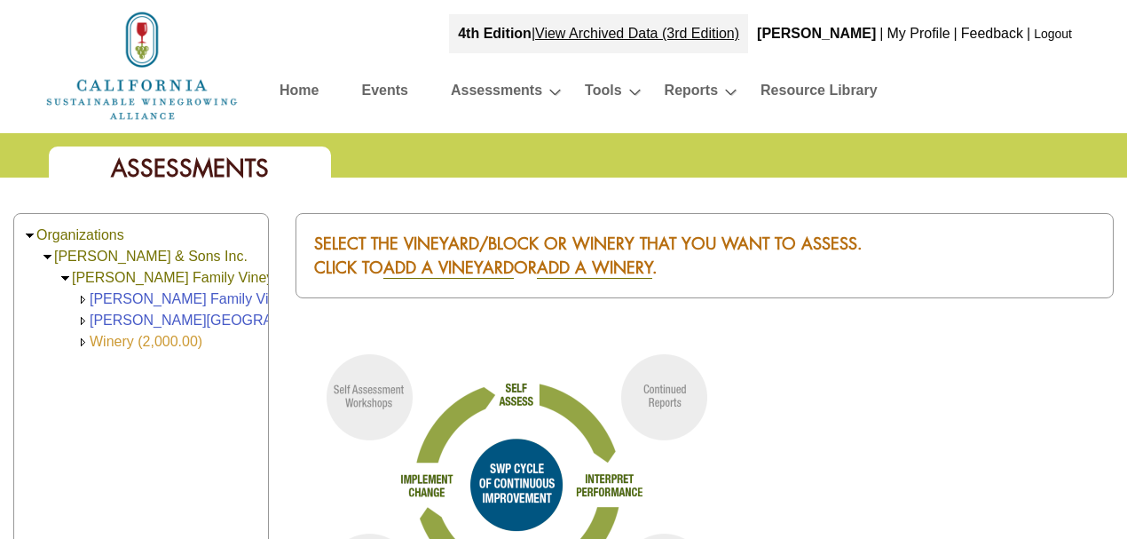
click at [136, 339] on link "Winery (2,000.00)" at bounding box center [146, 341] width 113 height 15
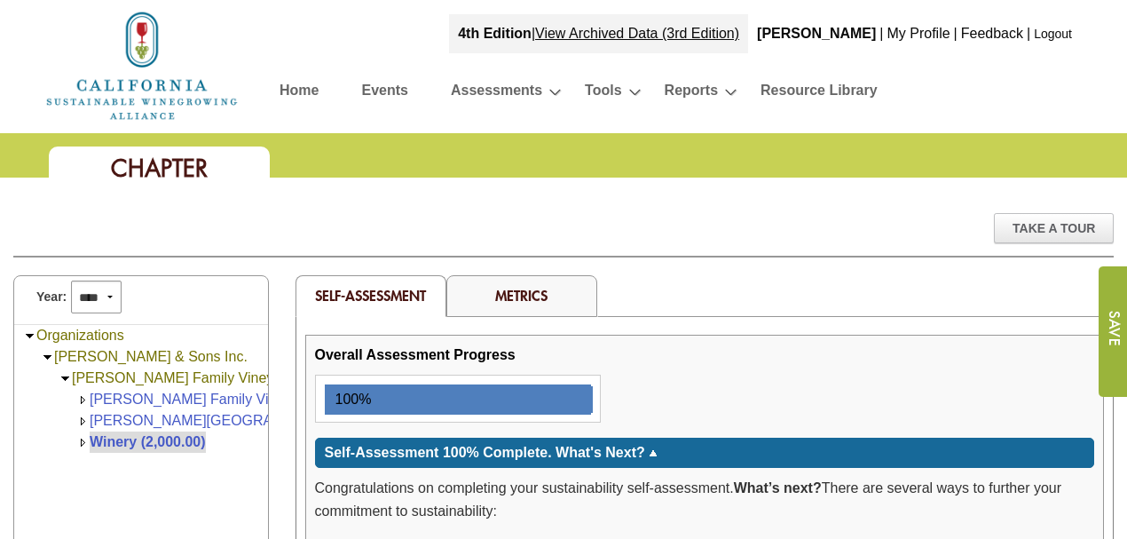
click at [523, 289] on link "Metrics" at bounding box center [521, 295] width 52 height 19
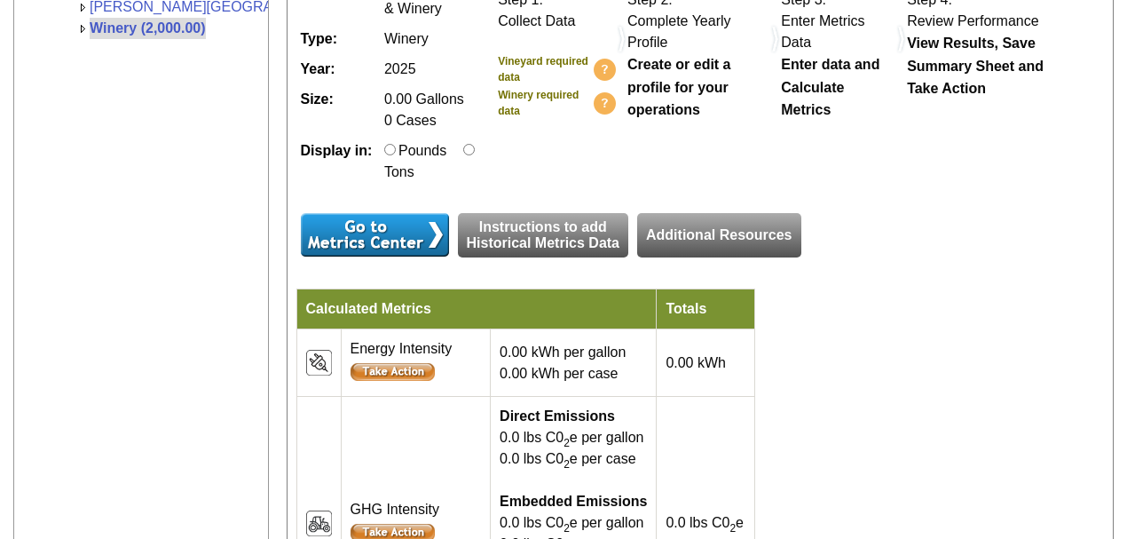
scroll to position [473, 0]
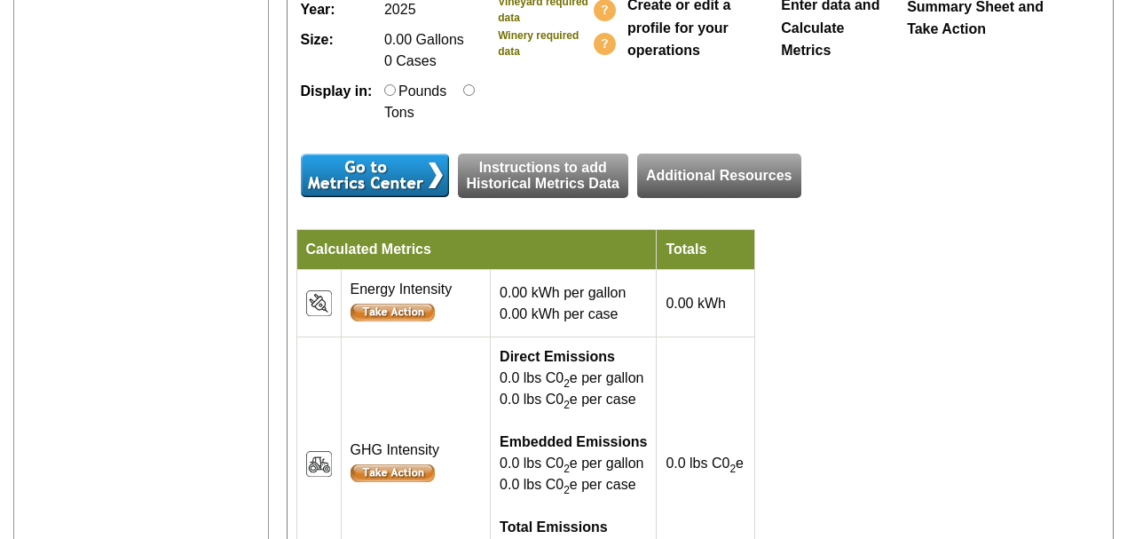
click at [431, 184] on input "image" at bounding box center [375, 174] width 148 height 43
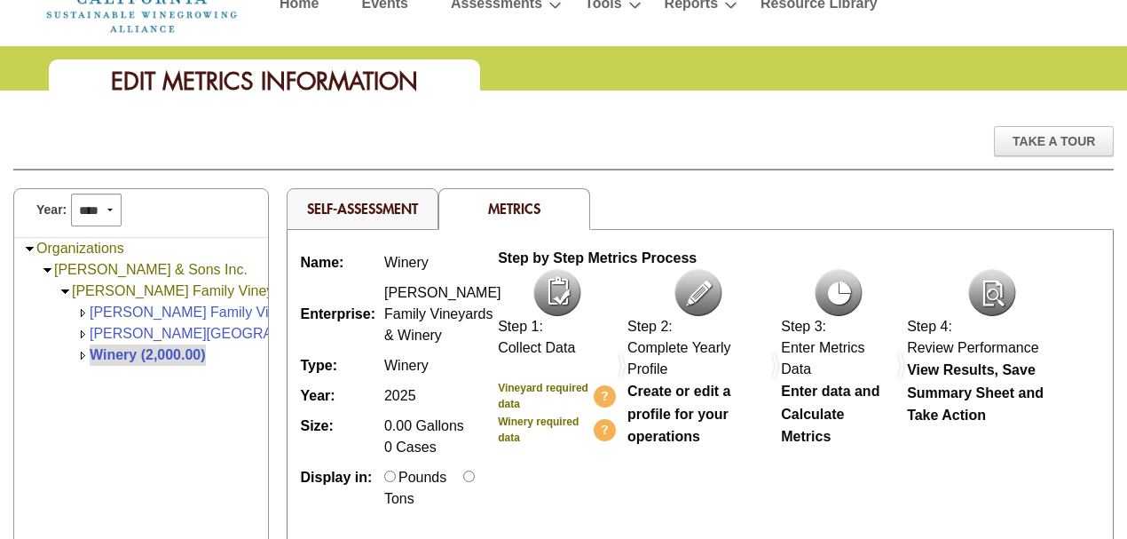
scroll to position [59, 0]
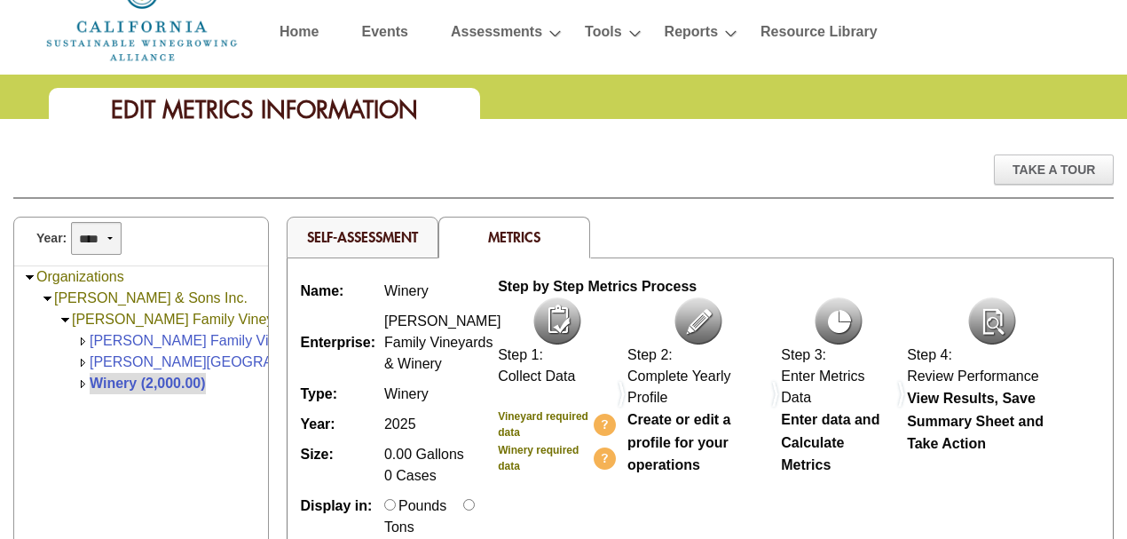
click at [108, 236] on select "**** **** **** **** **** **** **** **** **** **** **** **** **** **** **** ****…" at bounding box center [96, 238] width 51 height 33
select select "****"
click at [71, 222] on select "**** **** **** **** **** **** **** **** **** **** **** **** **** **** **** ****…" at bounding box center [96, 238] width 51 height 33
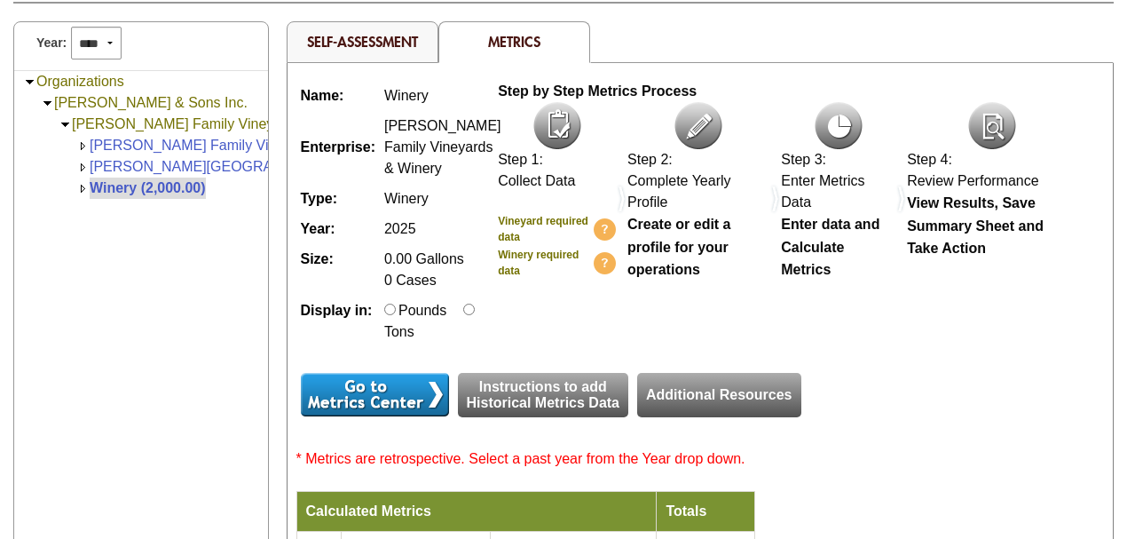
scroll to position [324, 0]
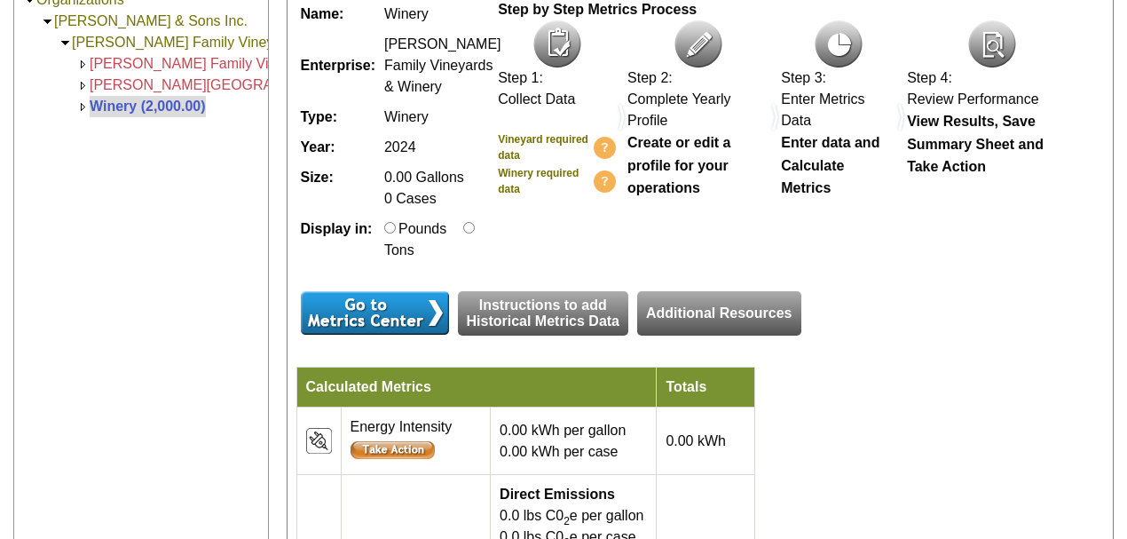
scroll to position [532, 0]
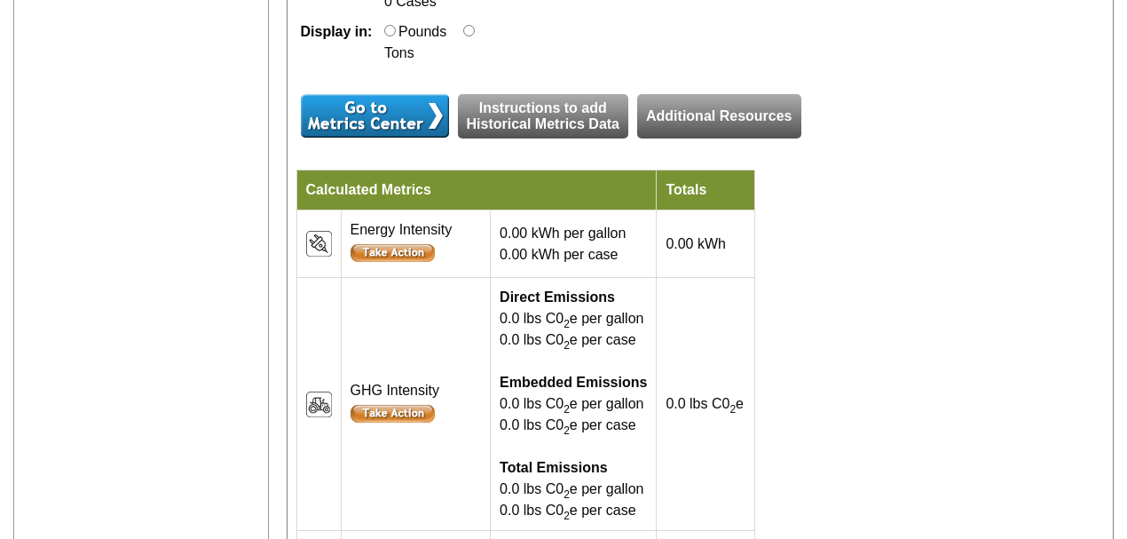
click at [371, 128] on input "image" at bounding box center [375, 115] width 148 height 43
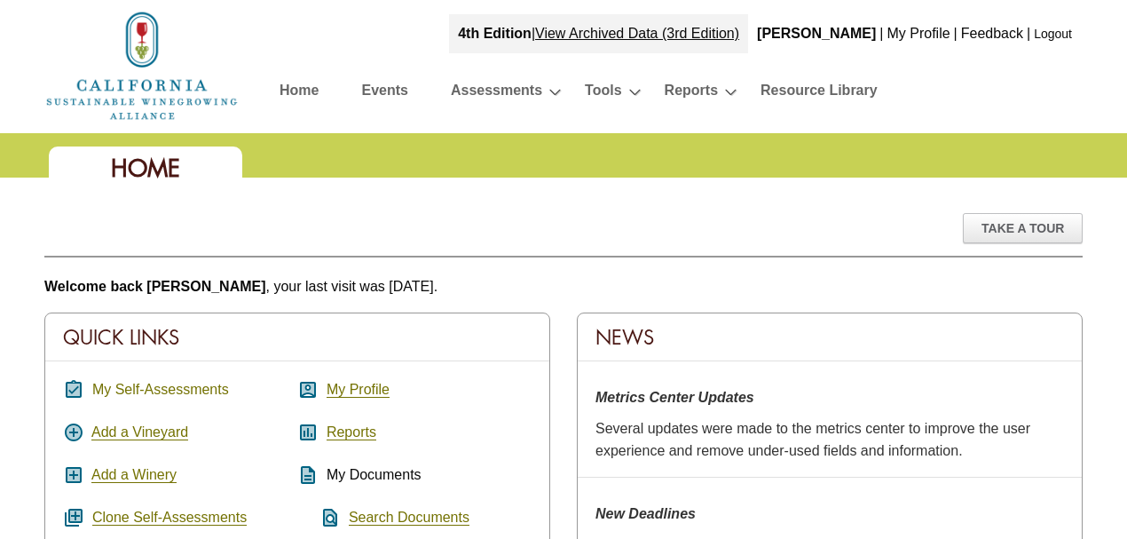
click at [163, 383] on link "My Self-Assessments" at bounding box center [160, 389] width 137 height 16
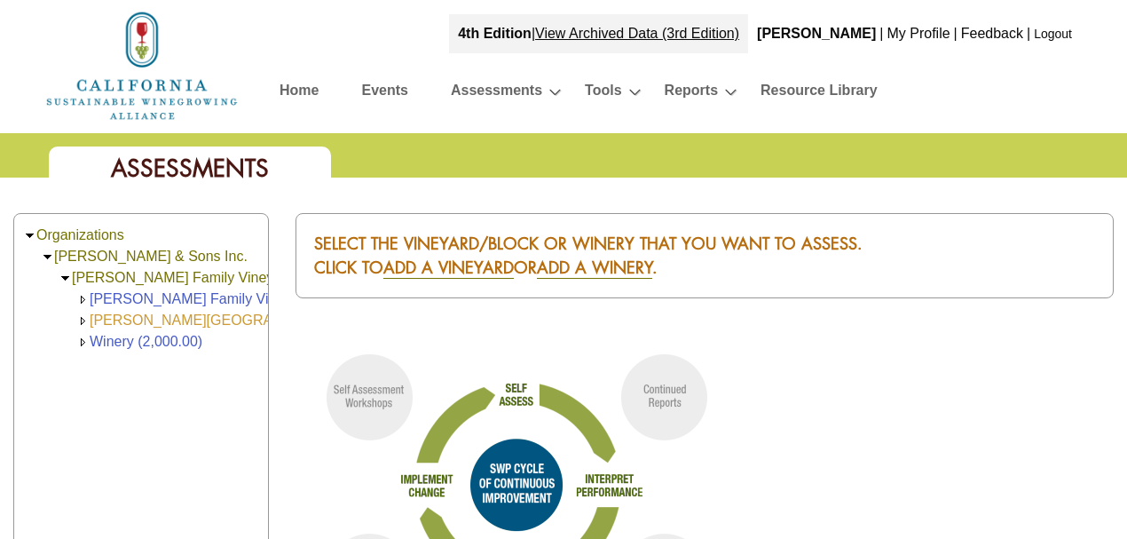
click at [161, 316] on link "[PERSON_NAME][GEOGRAPHIC_DATA] (168.00)" at bounding box center [250, 319] width 321 height 15
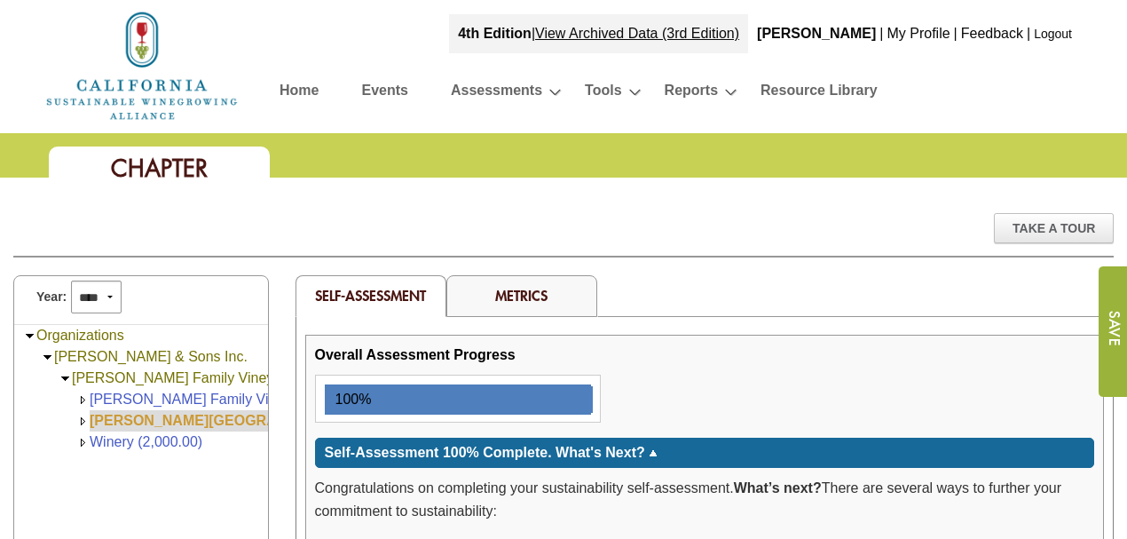
click at [146, 413] on link "[PERSON_NAME][GEOGRAPHIC_DATA] (168.00)" at bounding box center [253, 420] width 327 height 15
click at [108, 294] on select "**** **** **** **** **** **** **** **** **** **** **** **** **** ****" at bounding box center [96, 296] width 51 height 33
click at [112, 297] on select "**** **** **** **** **** **** **** **** **** **** **** **** **** ****" at bounding box center [96, 296] width 51 height 33
select select "****"
click at [71, 280] on select "**** **** **** **** **** **** **** **** **** **** **** **** **** ****" at bounding box center [96, 296] width 51 height 33
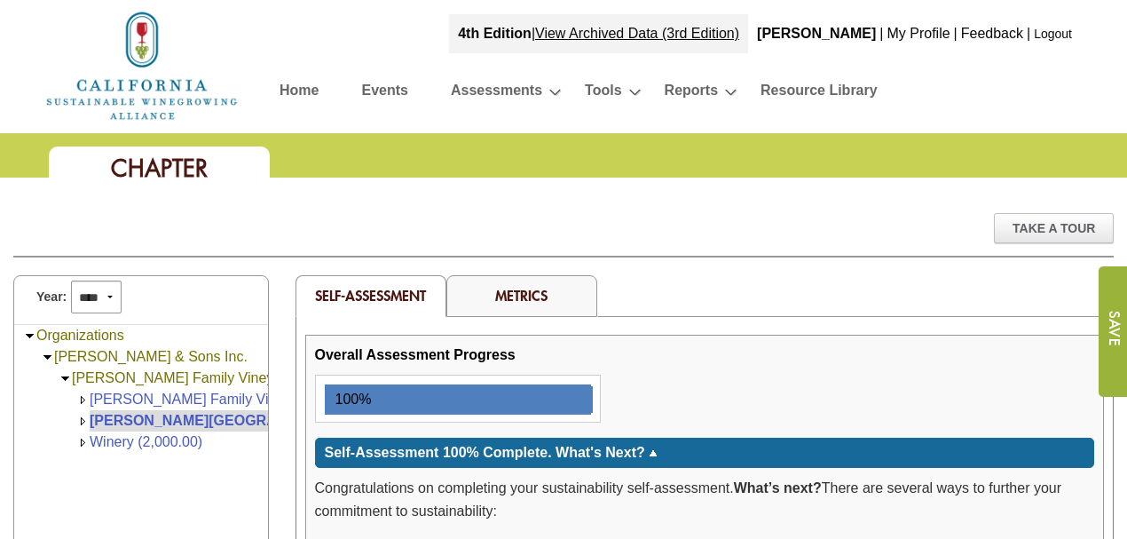
click at [539, 293] on link "Metrics" at bounding box center [521, 295] width 52 height 19
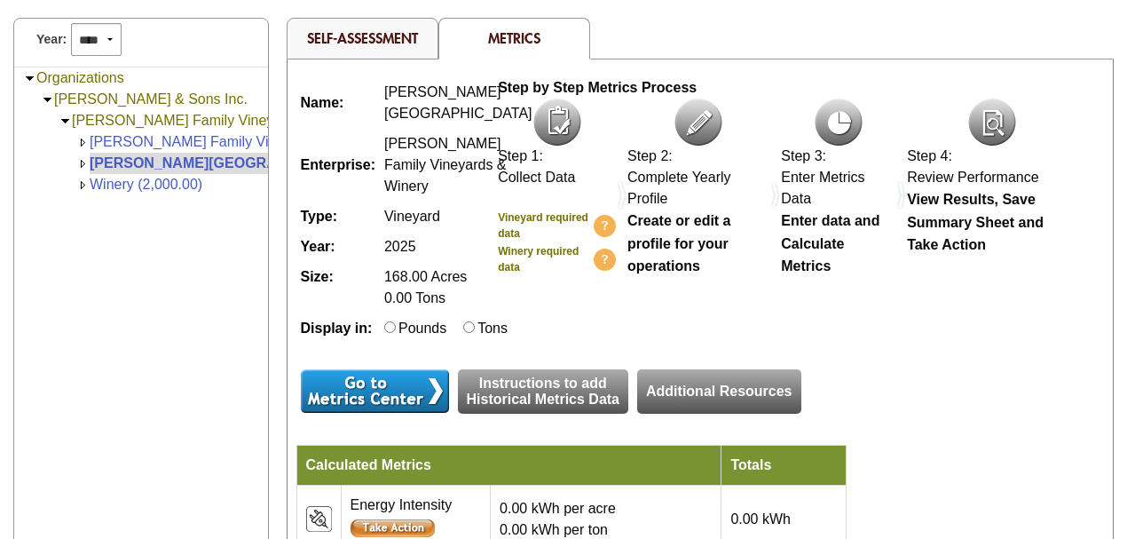
scroll to position [355, 0]
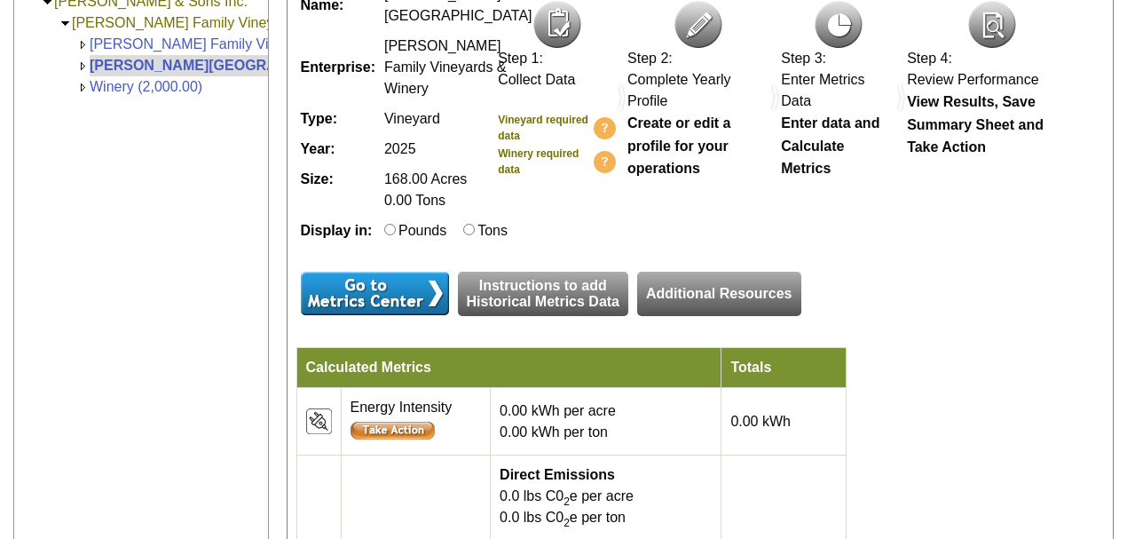
click at [397, 315] on input "image" at bounding box center [375, 292] width 148 height 43
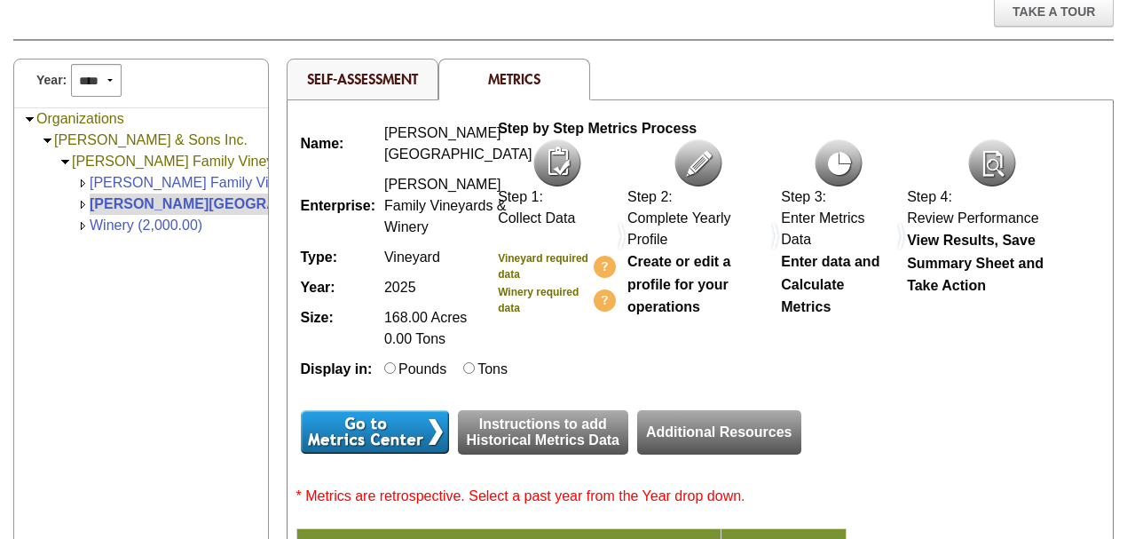
scroll to position [242, 0]
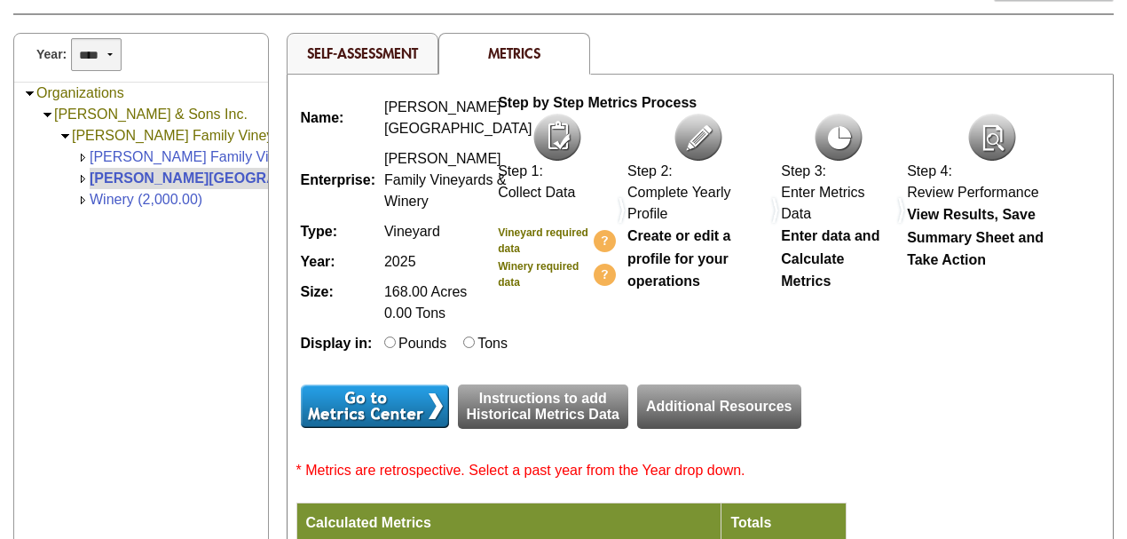
click at [108, 52] on select "**** **** **** **** **** **** **** **** **** **** **** **** **** **** **** ****…" at bounding box center [96, 54] width 51 height 33
select select "****"
click at [71, 38] on select "**** **** **** **** **** **** **** **** **** **** **** **** **** **** **** ****…" at bounding box center [96, 54] width 51 height 33
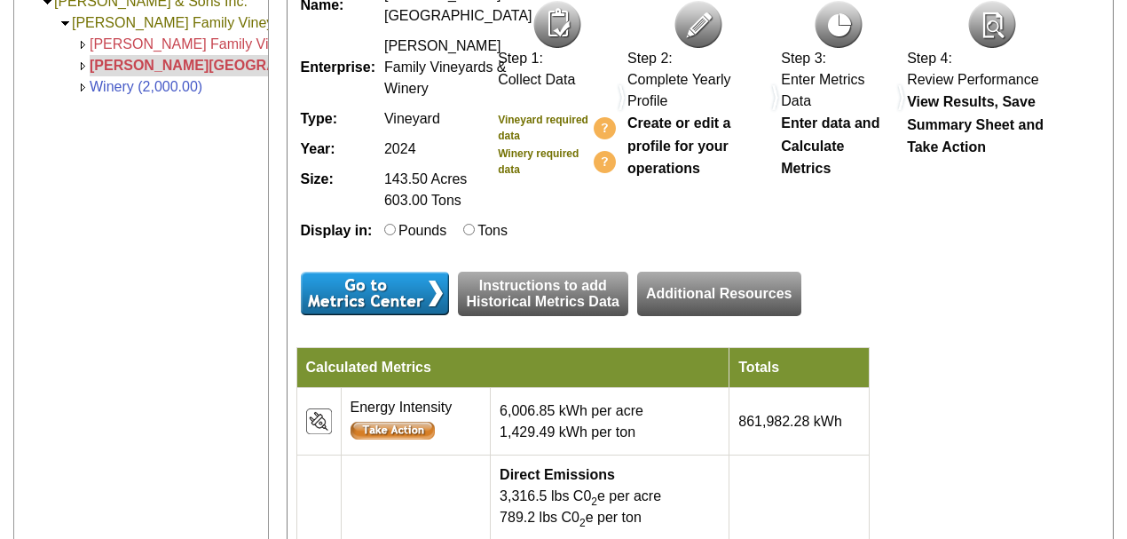
scroll to position [355, 0]
click at [376, 315] on input "image" at bounding box center [375, 292] width 148 height 43
